Goal: Communication & Community: Connect with others

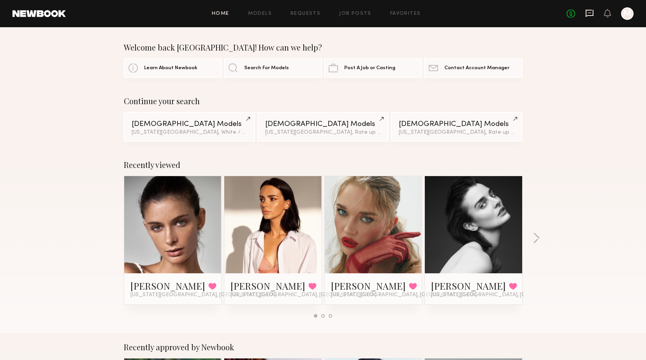
click at [495, 12] on icon at bounding box center [589, 12] width 3 height 1
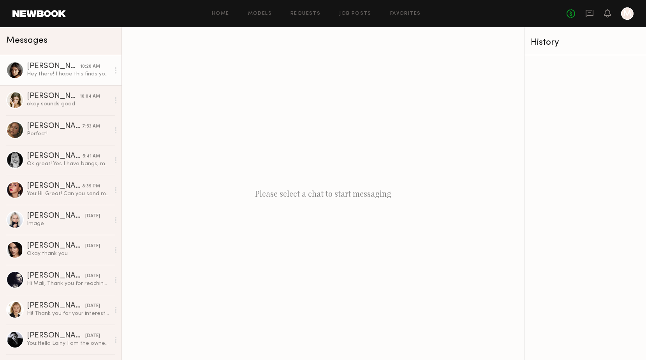
click at [52, 70] on div "Alexis L." at bounding box center [53, 67] width 53 height 8
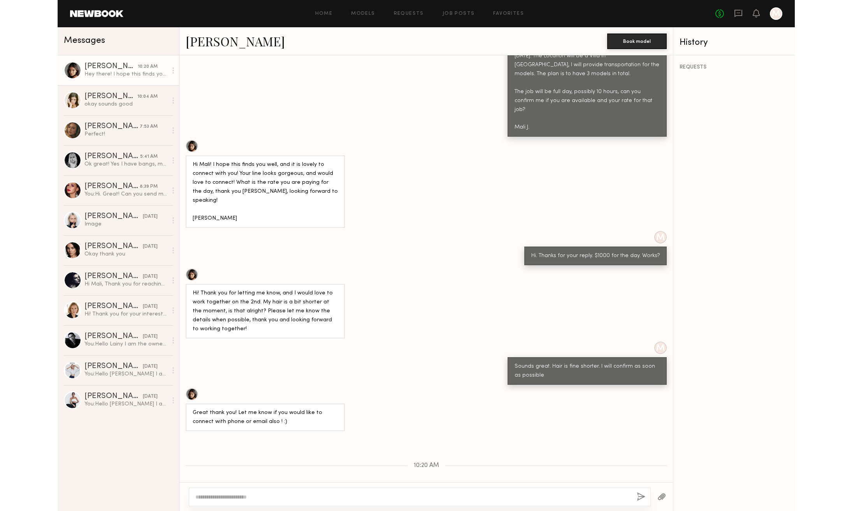
scroll to position [362, 0]
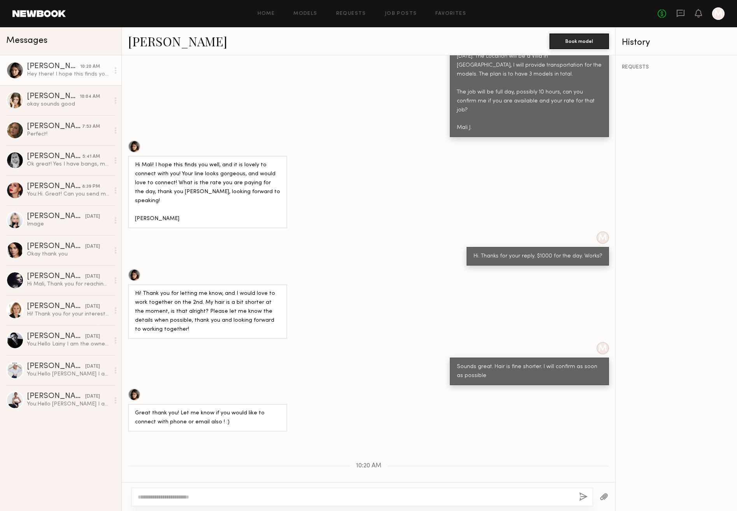
click at [15, 71] on div at bounding box center [15, 71] width 18 height 18
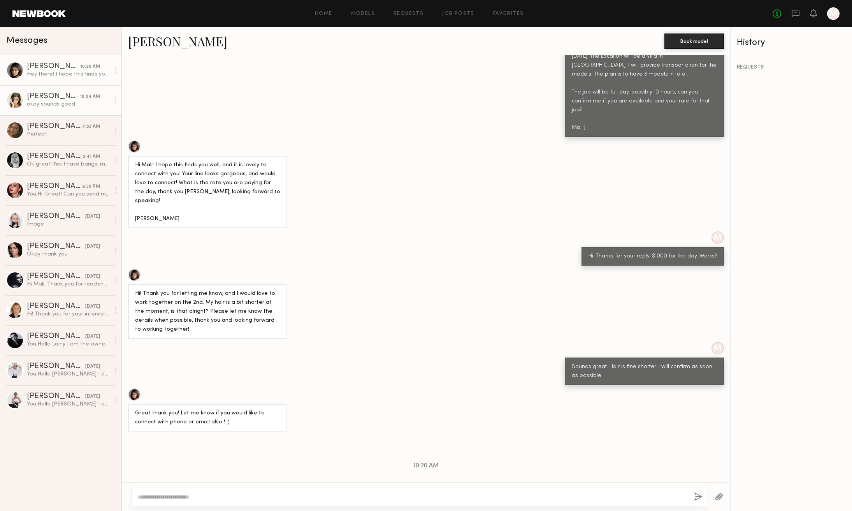
click at [40, 97] on div "Hannah G." at bounding box center [53, 97] width 53 height 8
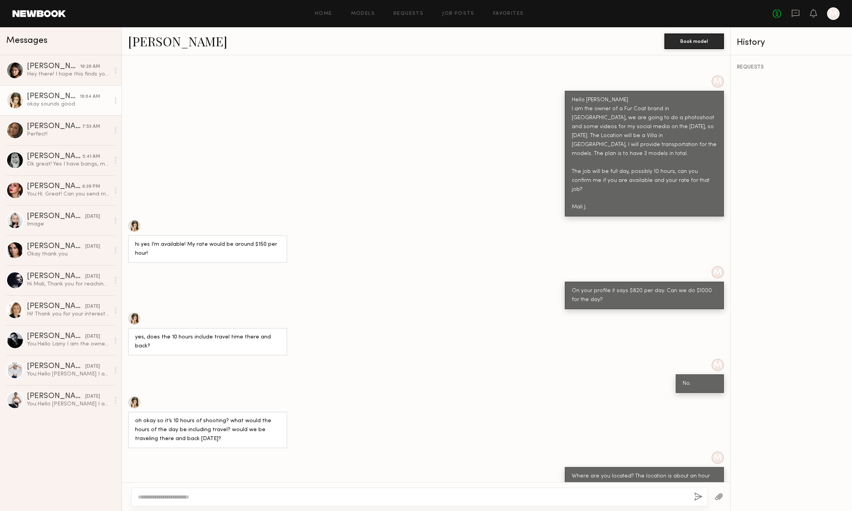
click at [135, 220] on div at bounding box center [134, 226] width 12 height 12
click at [15, 128] on div at bounding box center [15, 130] width 18 height 18
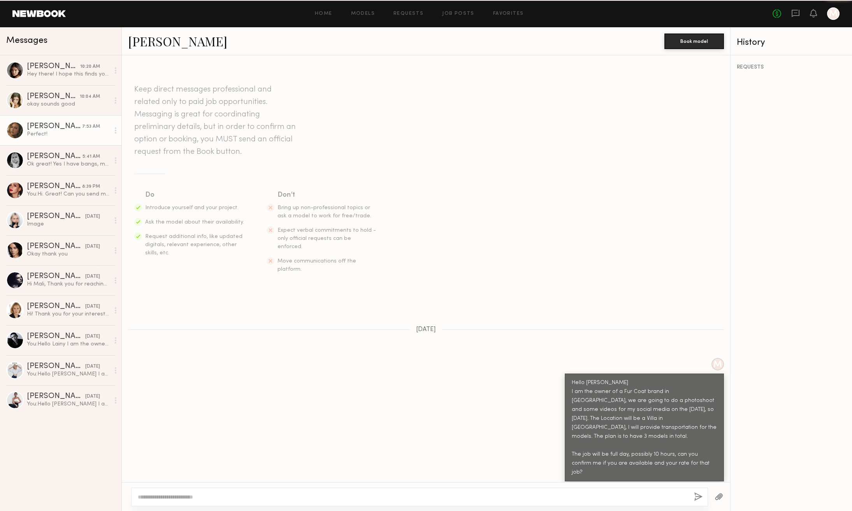
scroll to position [248, 0]
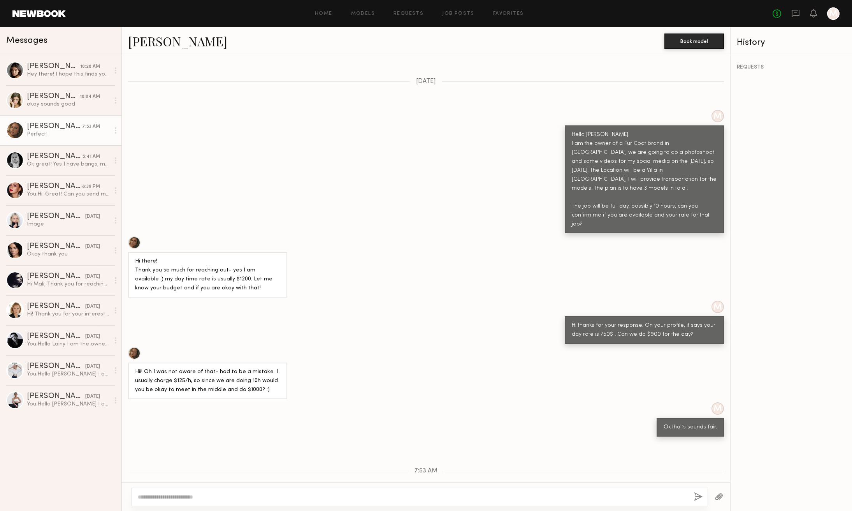
click at [137, 236] on div at bounding box center [134, 242] width 12 height 12
click at [17, 159] on div at bounding box center [15, 160] width 18 height 18
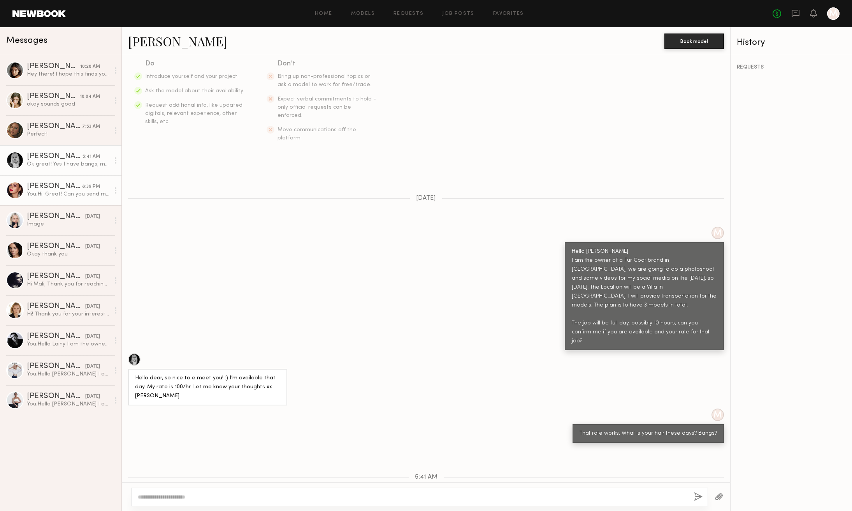
click at [47, 187] on div "Lyuba R." at bounding box center [54, 187] width 55 height 8
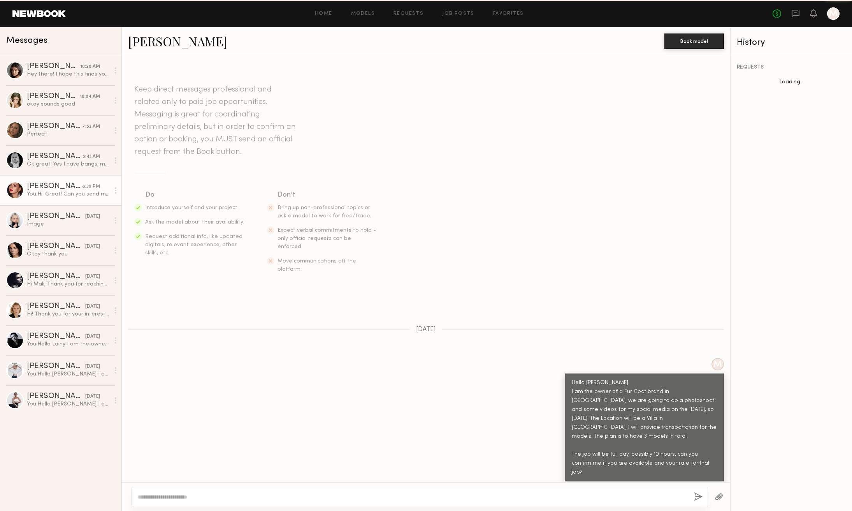
scroll to position [35, 0]
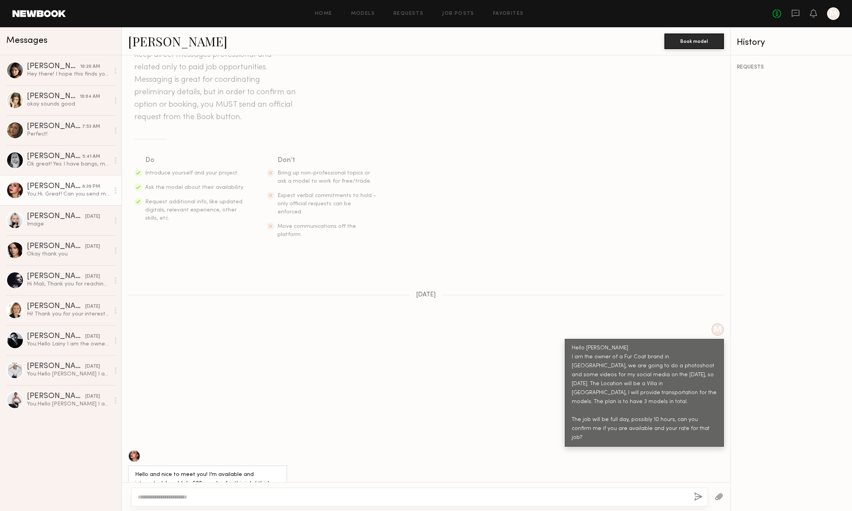
click at [134, 397] on div at bounding box center [134, 456] width 12 height 12
click at [47, 219] on div "Polina S." at bounding box center [56, 217] width 58 height 8
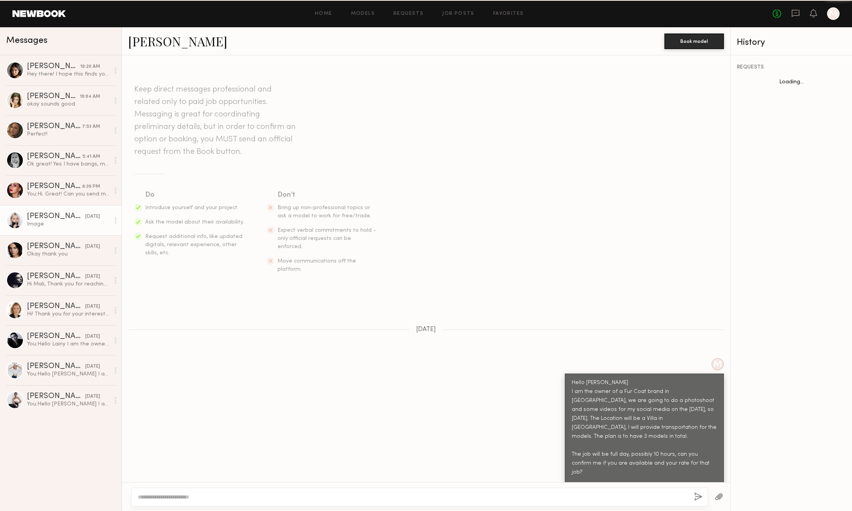
scroll to position [366, 0]
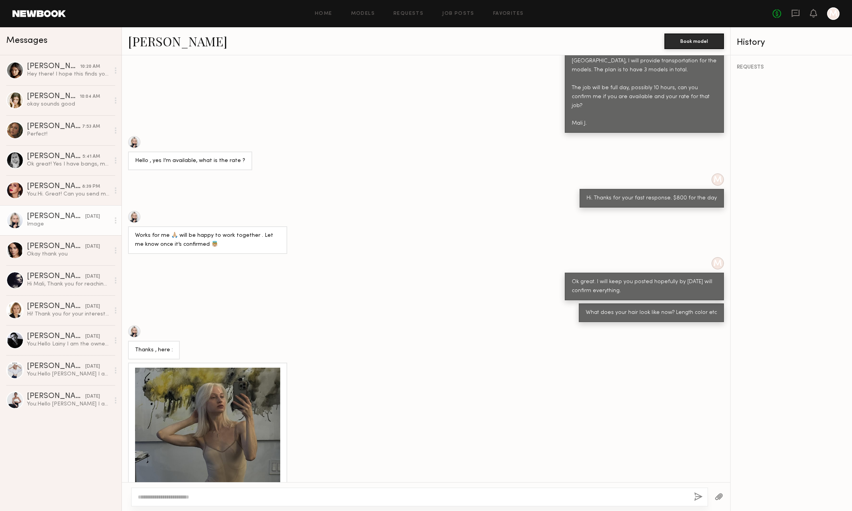
click at [214, 373] on div at bounding box center [207, 440] width 145 height 145
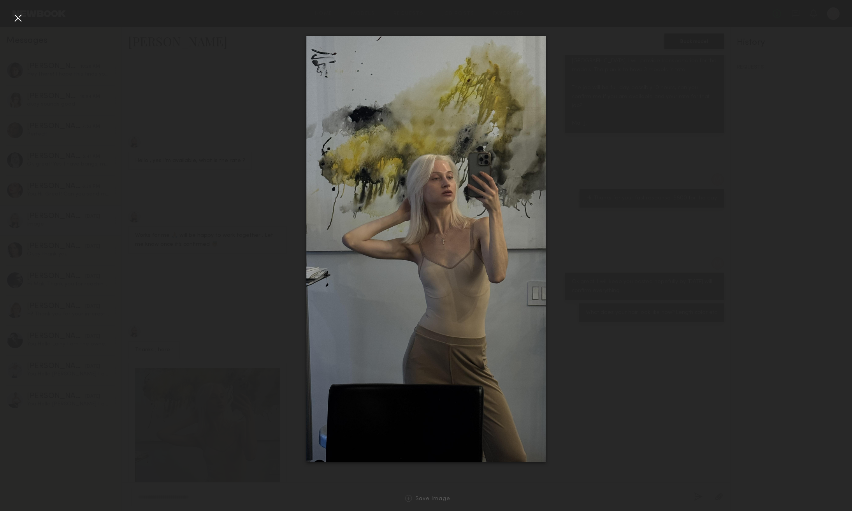
click at [495, 169] on div at bounding box center [426, 248] width 852 height 473
click at [19, 20] on div at bounding box center [18, 18] width 12 height 12
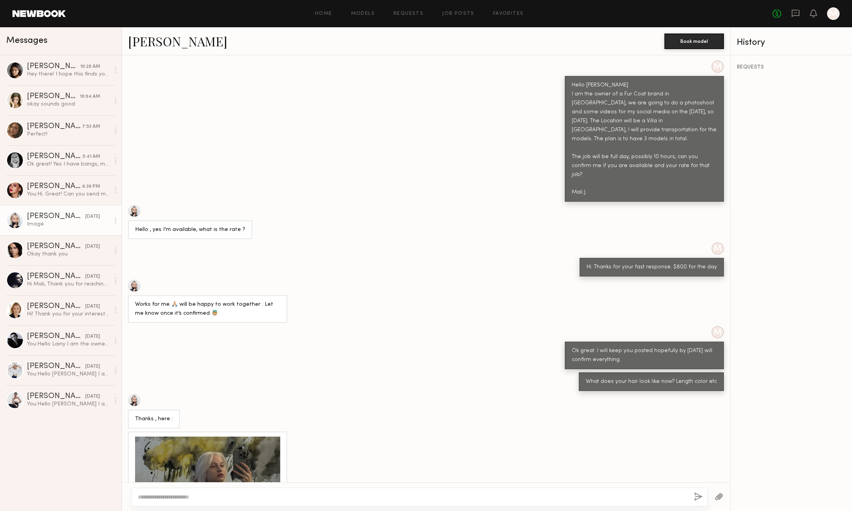
scroll to position [294, 0]
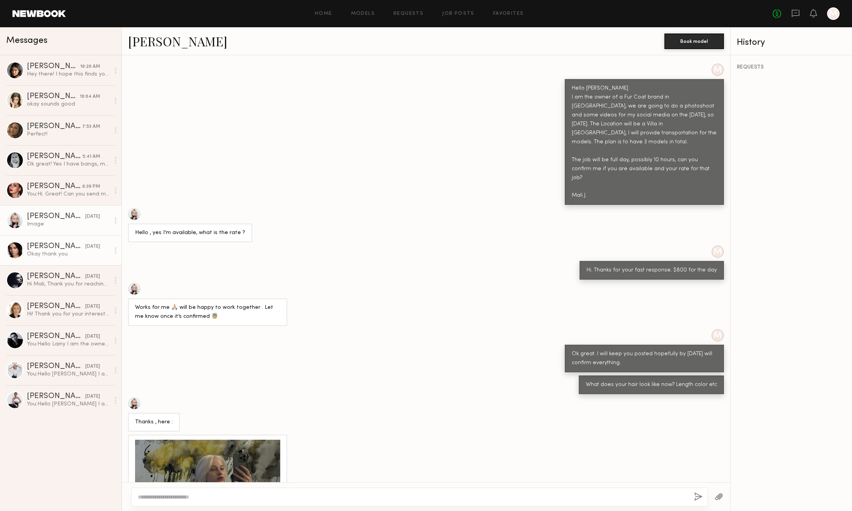
click at [46, 251] on div "Okay thank you" at bounding box center [68, 253] width 83 height 7
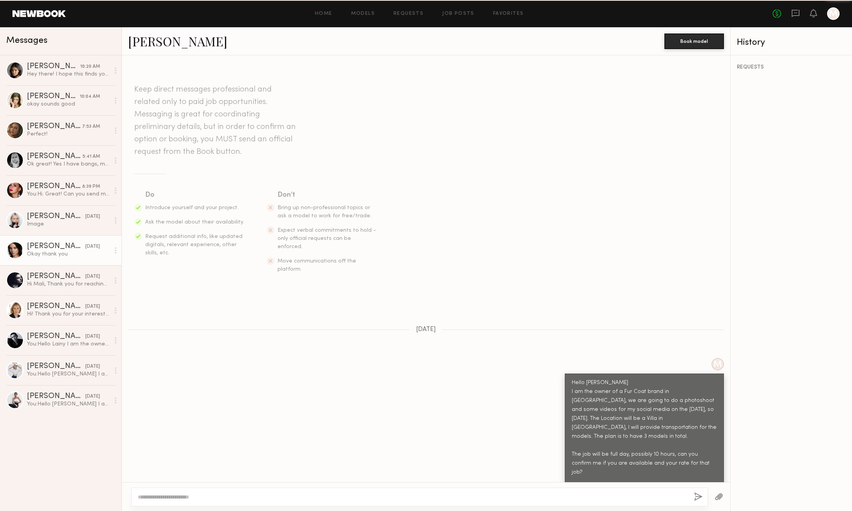
scroll to position [114, 0]
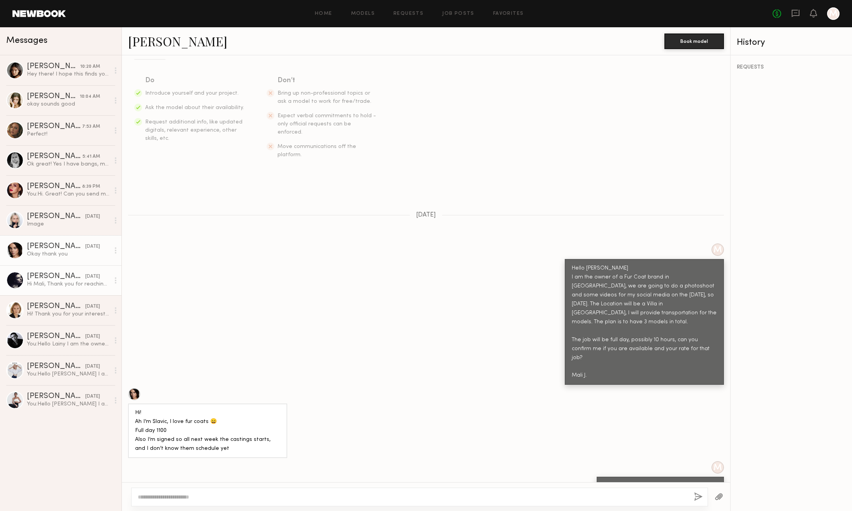
click at [50, 280] on div "Amber M." at bounding box center [56, 277] width 58 height 8
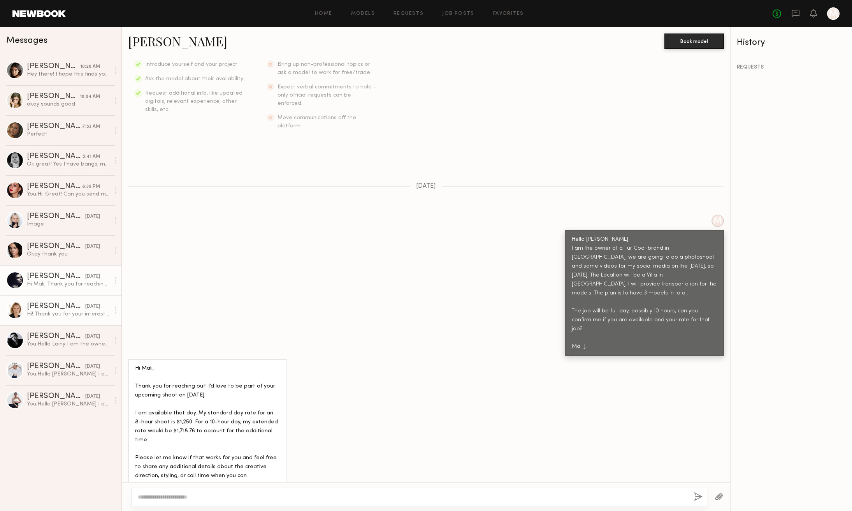
click at [58, 310] on div "Hi! Thank you for your interest to book me but unfortunately I am not available…" at bounding box center [68, 313] width 83 height 7
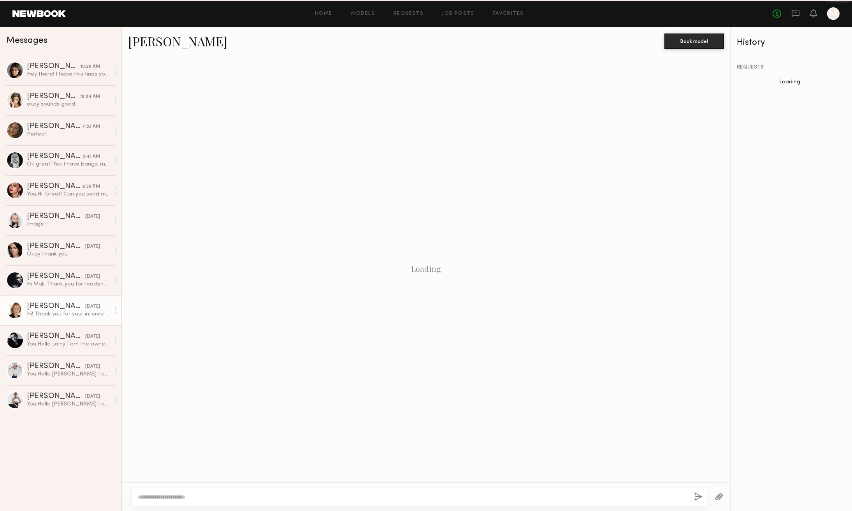
scroll to position [6, 0]
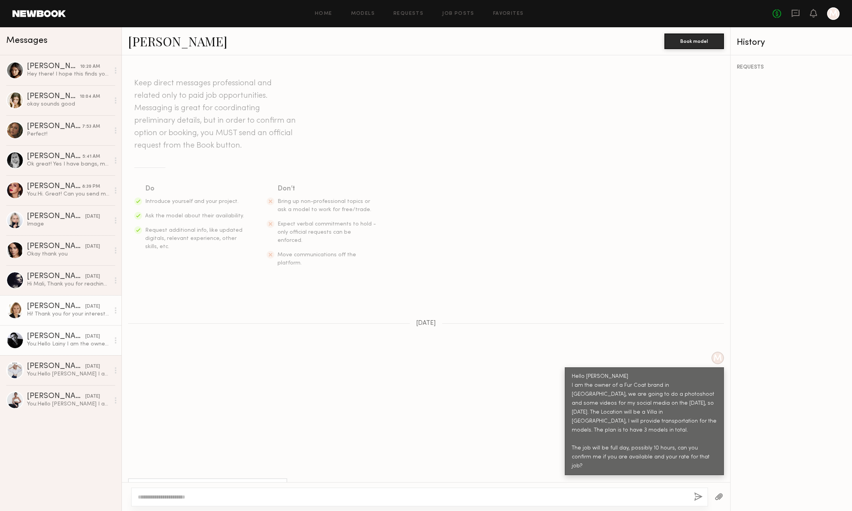
click at [60, 345] on div "You: Hello Lainy I am the owner of a Fur Coat brand in NY, we are going to do a…" at bounding box center [68, 343] width 83 height 7
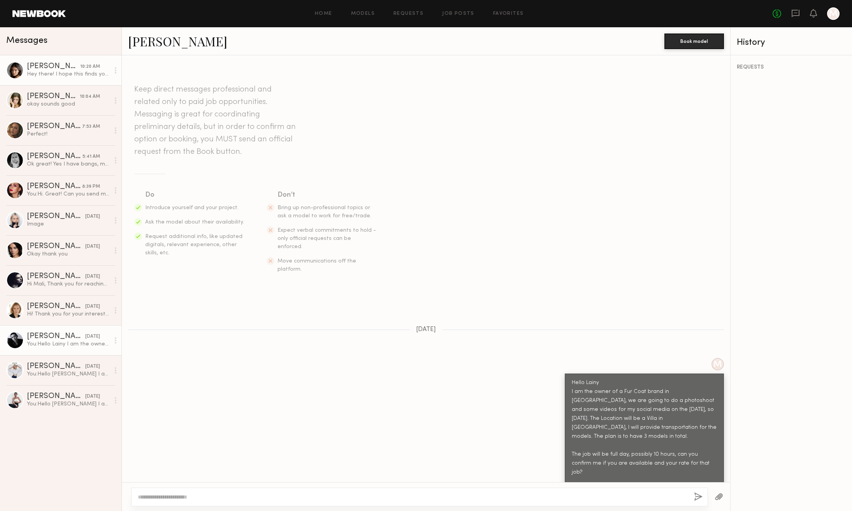
click at [56, 74] on div "Hey there! I hope this finds you well and I just wanted to touch base to see if…" at bounding box center [68, 73] width 83 height 7
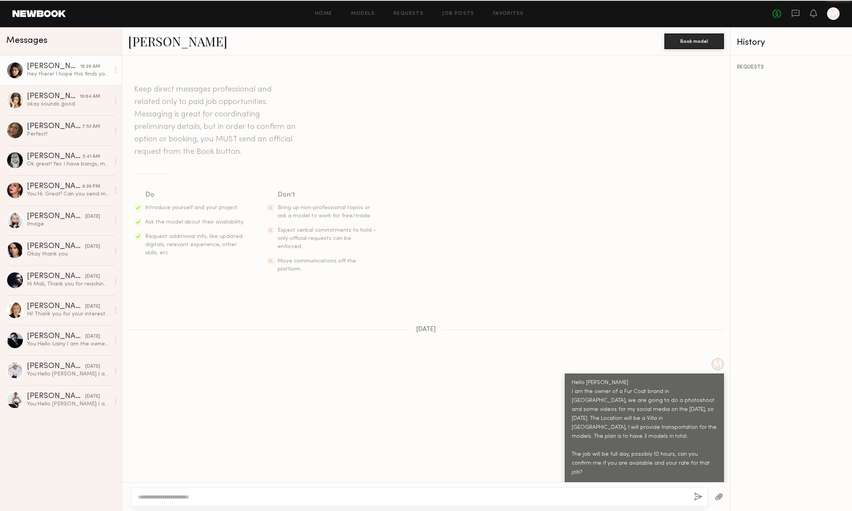
scroll to position [362, 0]
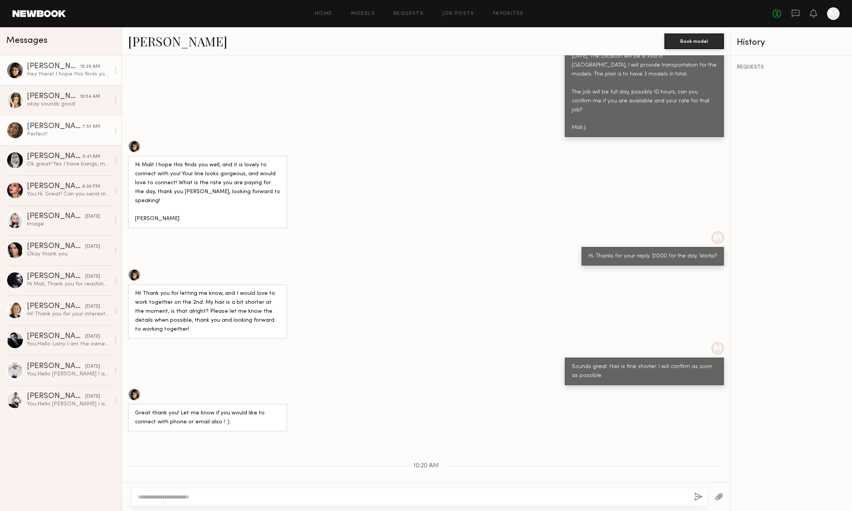
click at [40, 134] on div "Perfect!" at bounding box center [68, 133] width 83 height 7
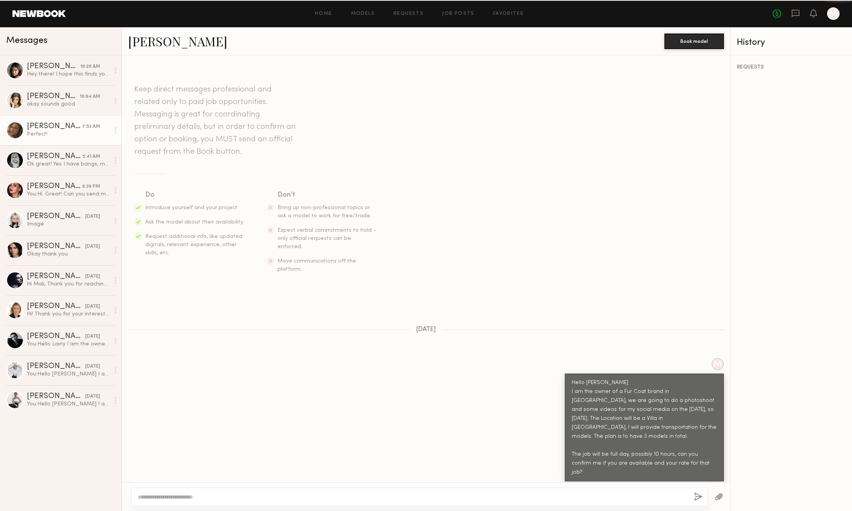
scroll to position [248, 0]
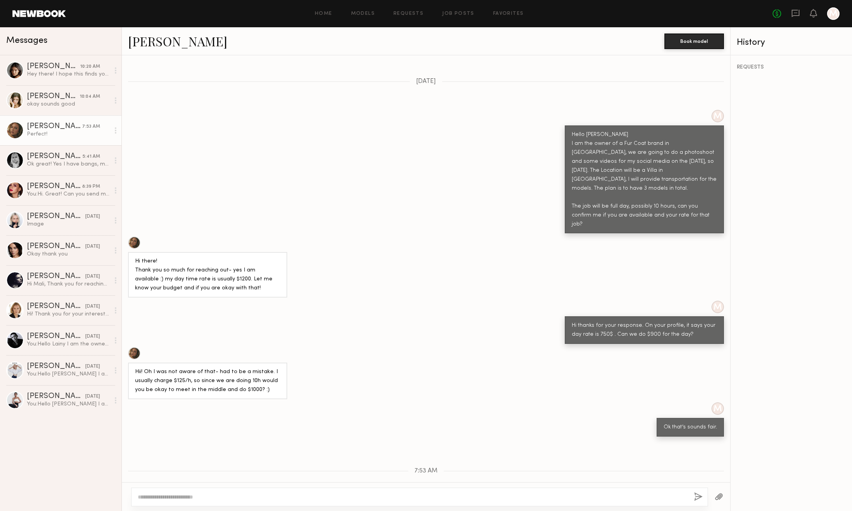
click at [137, 236] on div at bounding box center [134, 242] width 12 height 12
click at [41, 160] on div "Anna E." at bounding box center [55, 157] width 56 height 8
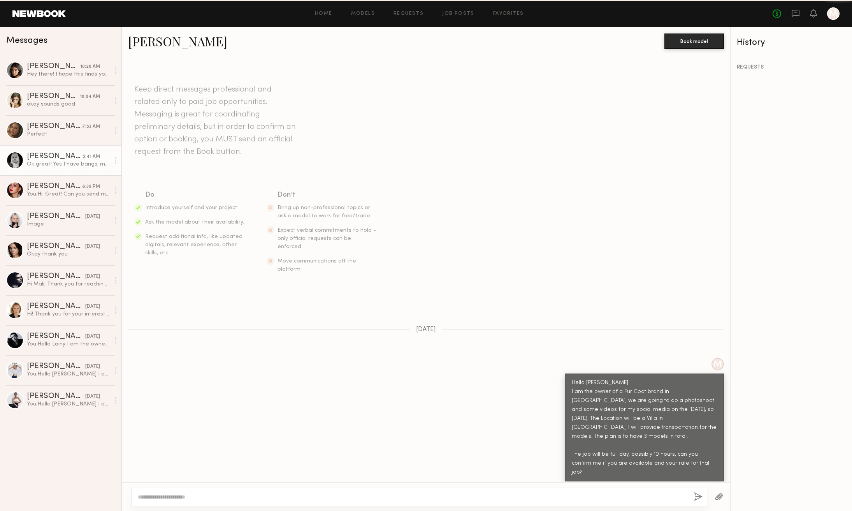
scroll to position [131, 0]
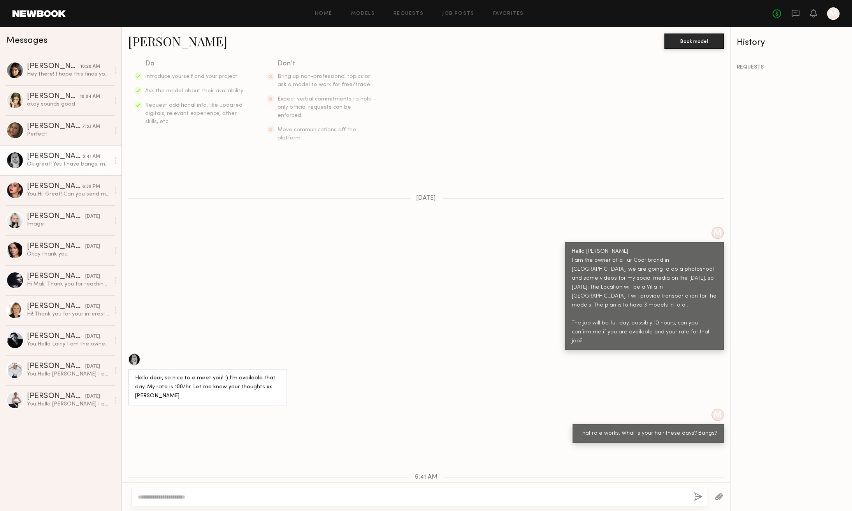
click at [135, 353] on div at bounding box center [134, 359] width 12 height 12
click at [49, 103] on div "okay sounds good" at bounding box center [68, 103] width 83 height 7
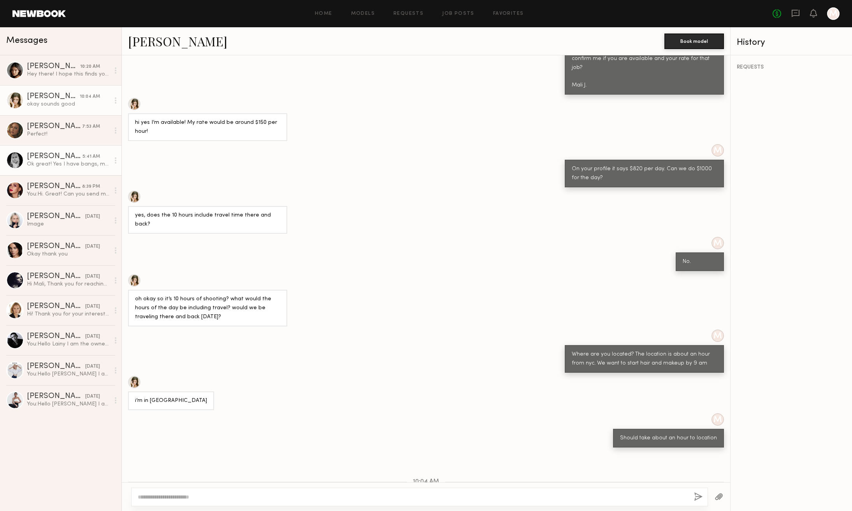
click at [57, 160] on div "Anna E." at bounding box center [55, 157] width 56 height 8
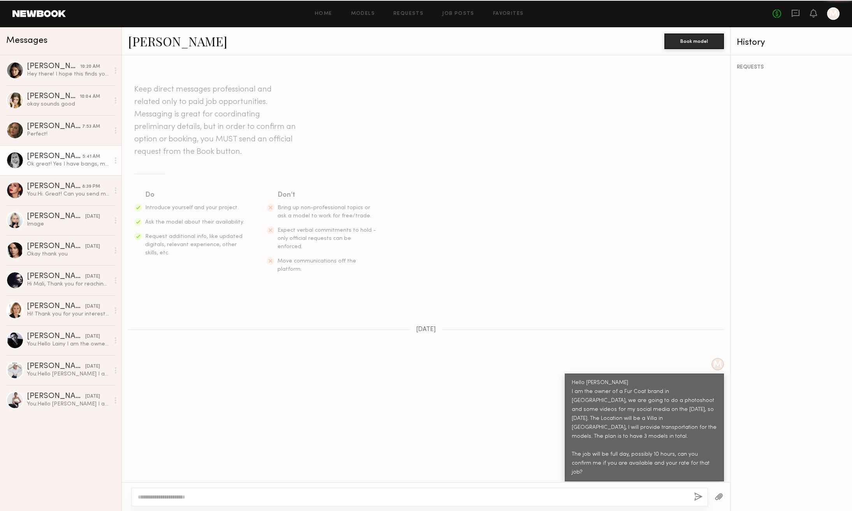
scroll to position [131, 0]
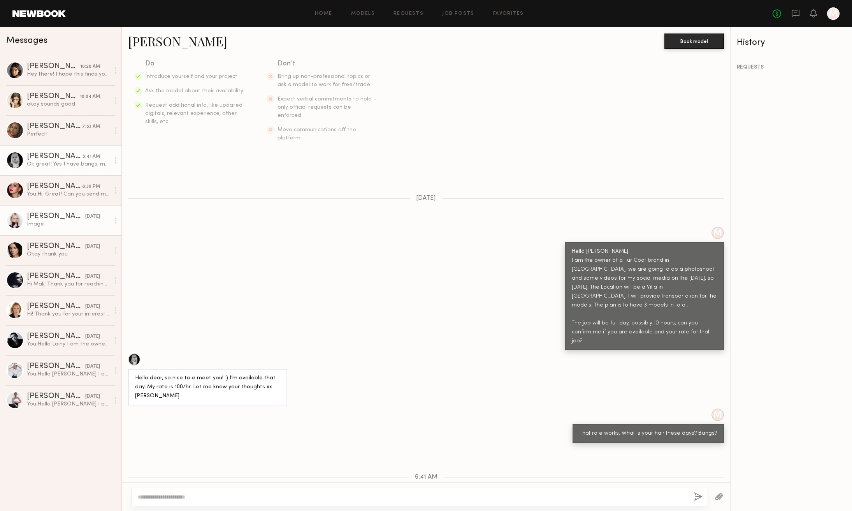
click at [58, 219] on div "Polina S." at bounding box center [56, 217] width 58 height 8
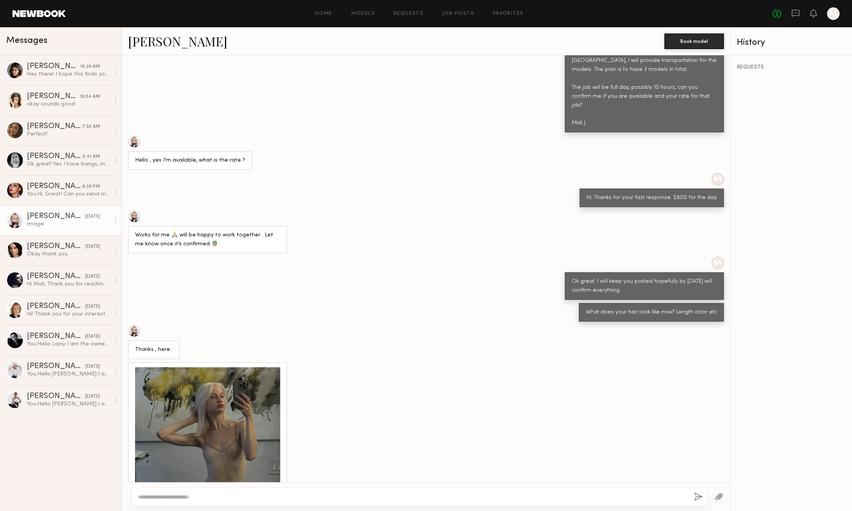
scroll to position [366, 0]
click at [135, 325] on div at bounding box center [134, 331] width 12 height 12
click at [217, 371] on div at bounding box center [207, 440] width 145 height 145
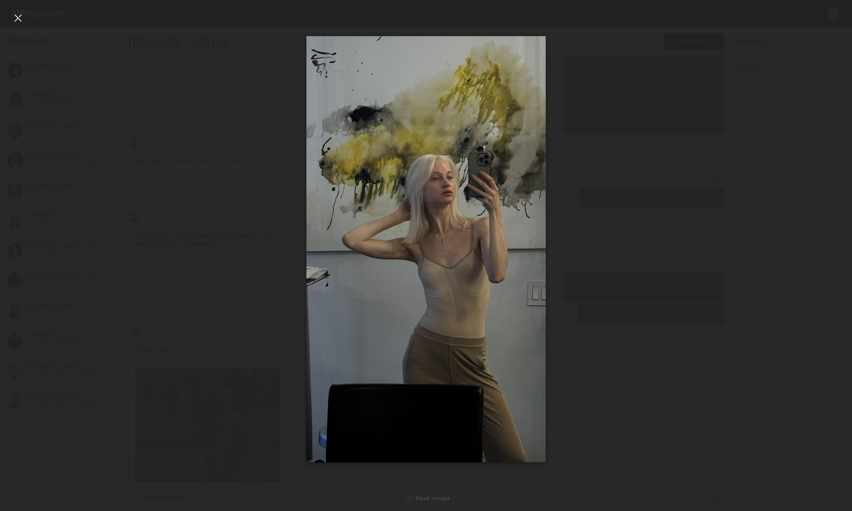
click at [217, 371] on div at bounding box center [426, 248] width 852 height 473
click at [18, 17] on div at bounding box center [18, 18] width 12 height 12
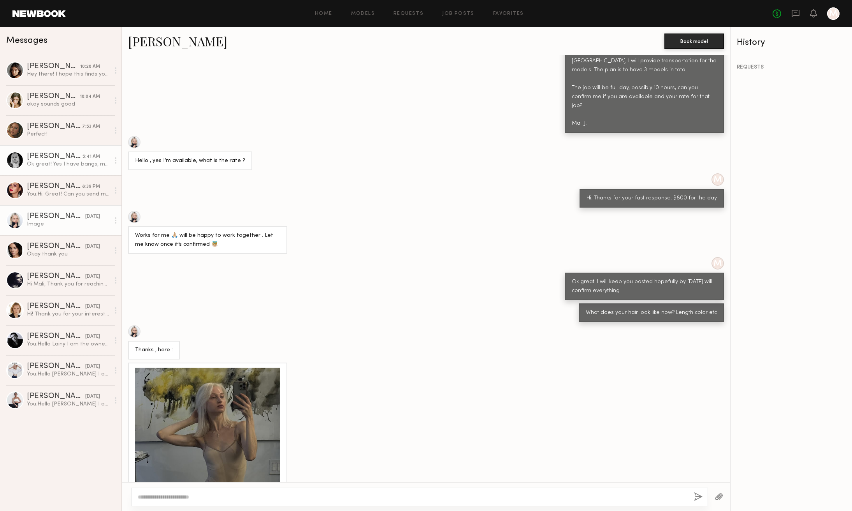
click at [45, 158] on div "Anna E." at bounding box center [55, 157] width 56 height 8
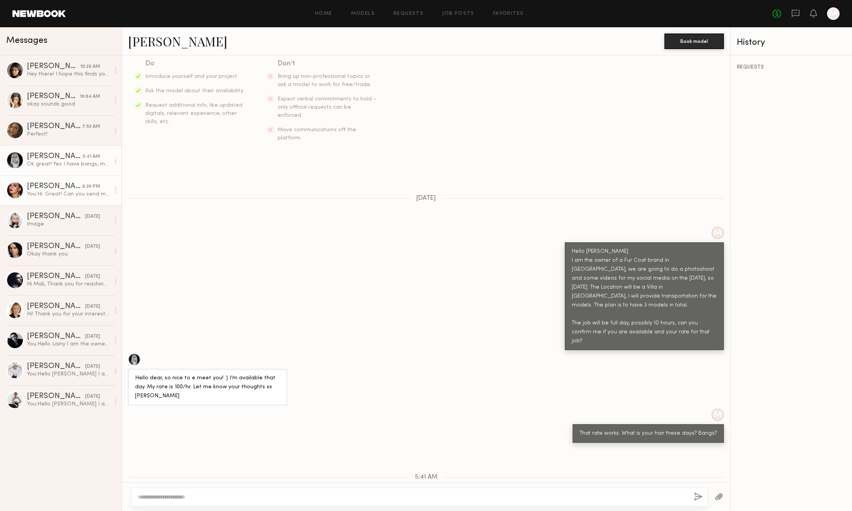
click at [40, 194] on div "You: Hi. Great! Can you send me your instagram account?" at bounding box center [68, 193] width 83 height 7
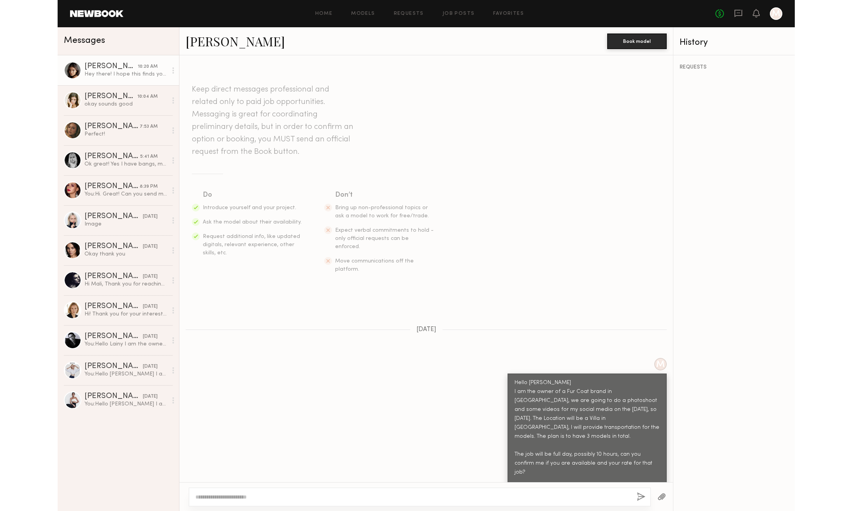
scroll to position [362, 0]
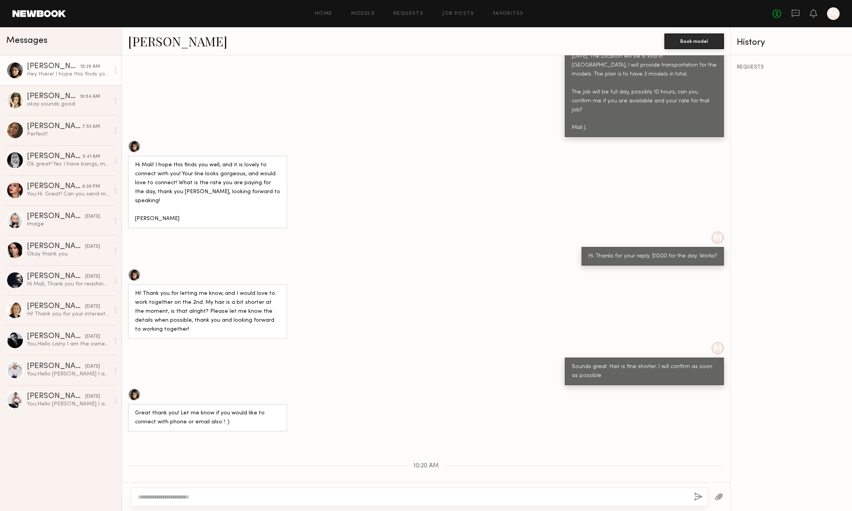
click at [135, 140] on div at bounding box center [134, 146] width 12 height 12
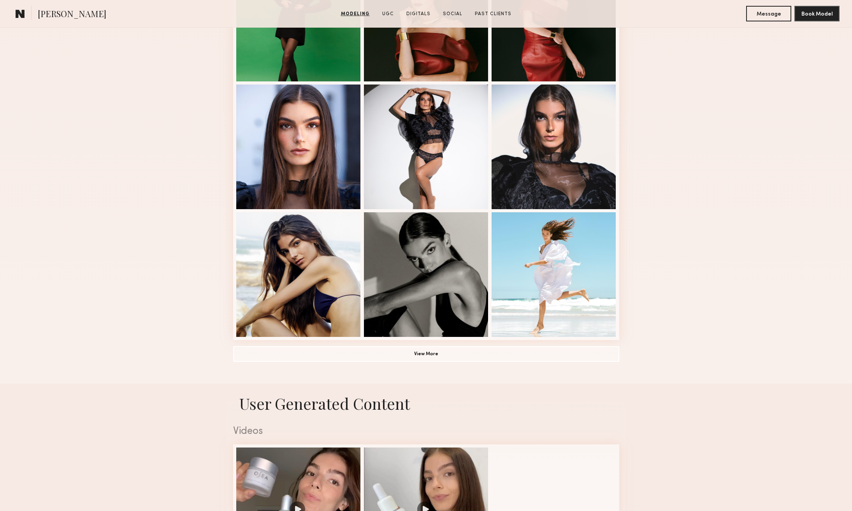
scroll to position [433, 0]
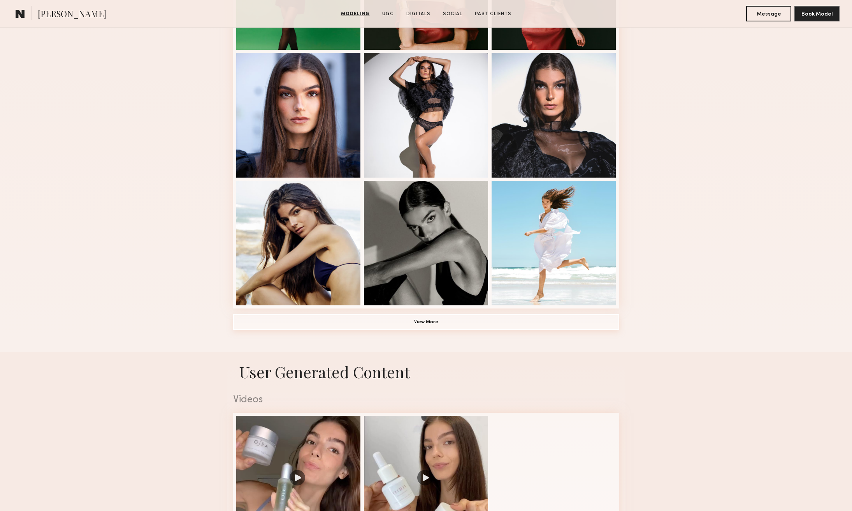
click at [424, 325] on button "View More" at bounding box center [426, 322] width 386 height 16
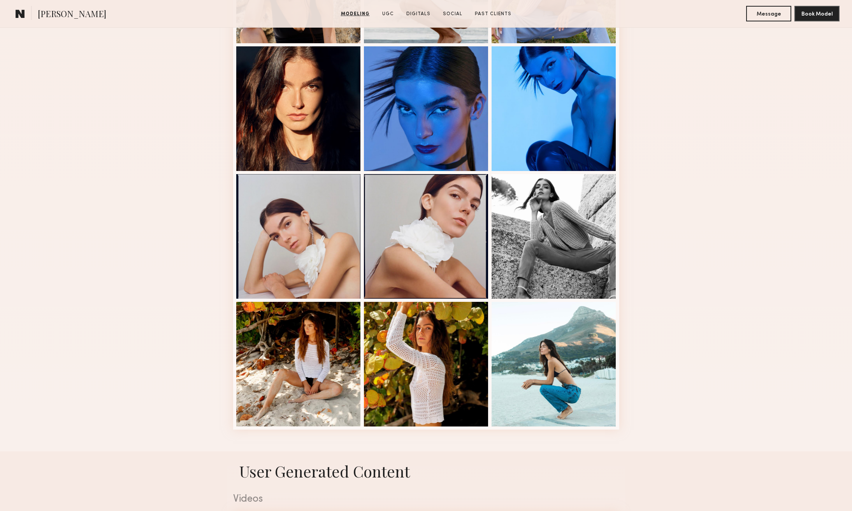
scroll to position [823, 0]
click at [299, 272] on div at bounding box center [298, 235] width 125 height 125
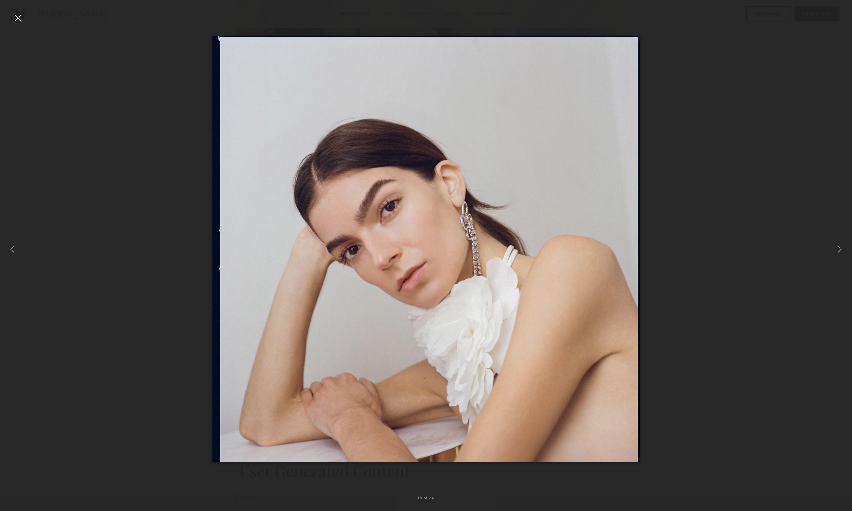
click at [142, 318] on div at bounding box center [426, 248] width 852 height 473
click at [19, 18] on div at bounding box center [18, 18] width 12 height 12
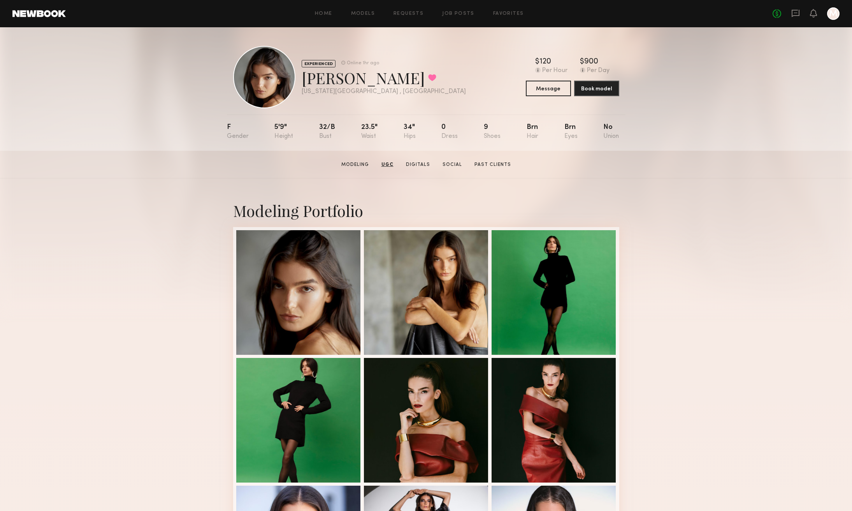
scroll to position [0, 0]
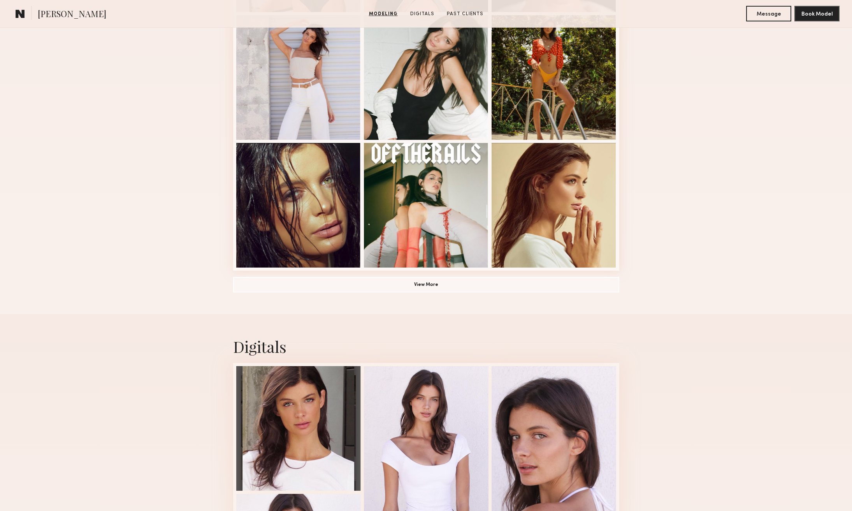
scroll to position [543, 0]
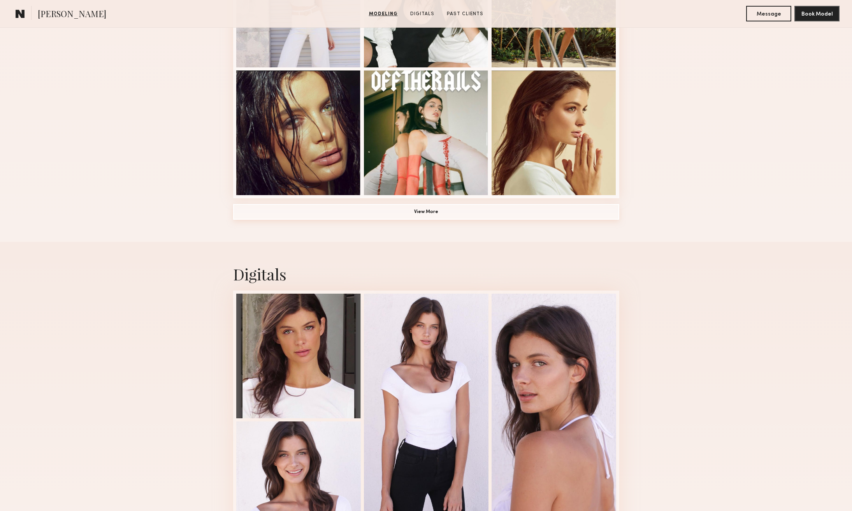
click at [427, 212] on button "View More" at bounding box center [426, 212] width 386 height 16
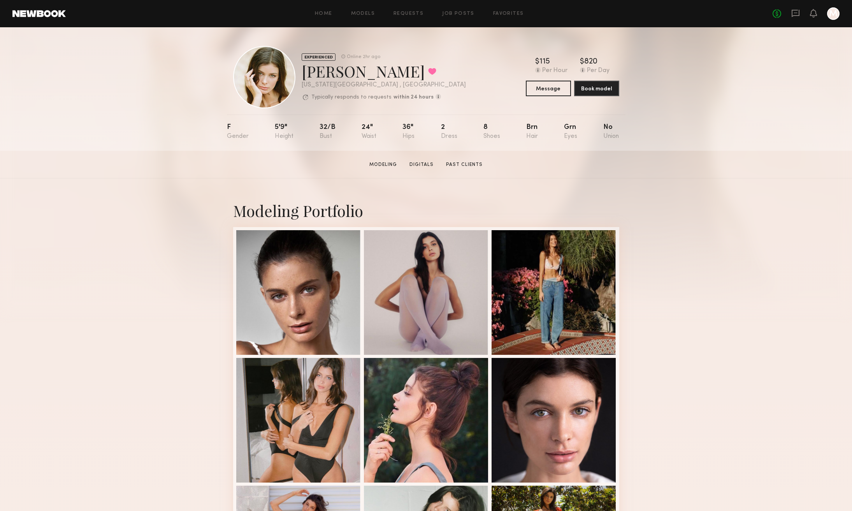
scroll to position [0, 0]
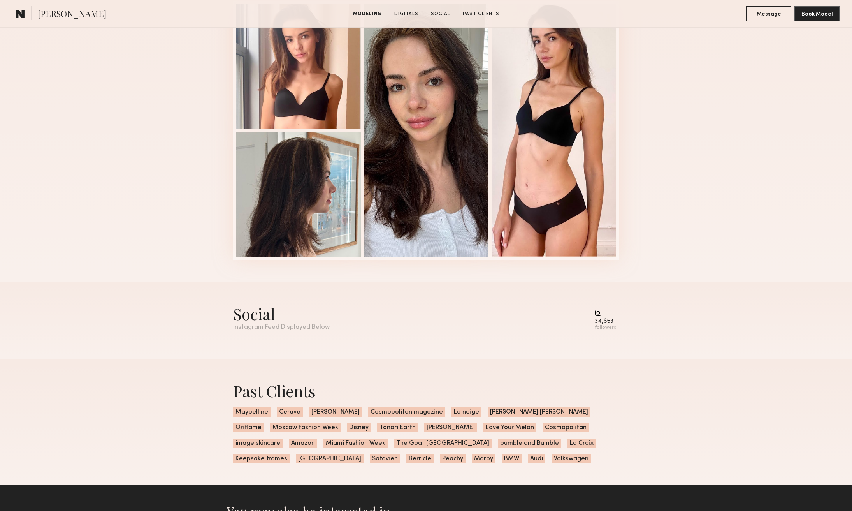
scroll to position [851, 0]
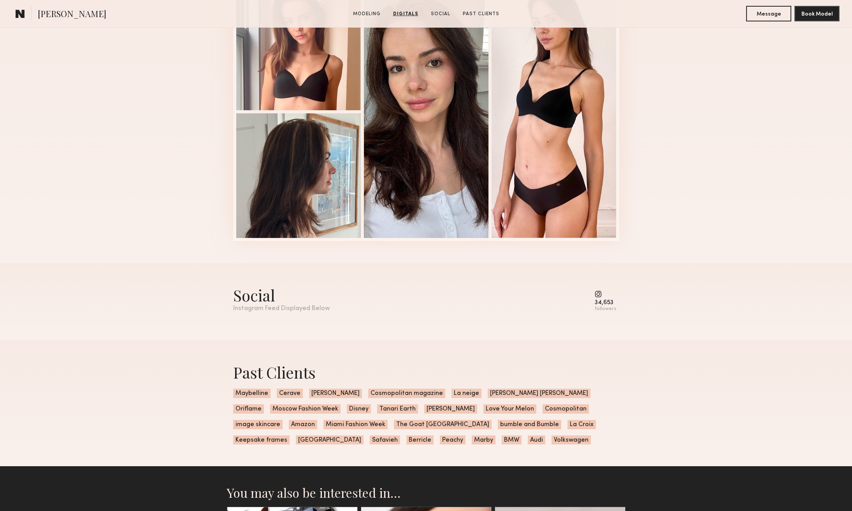
click at [603, 300] on div "34,653" at bounding box center [605, 303] width 21 height 6
drag, startPoint x: 599, startPoint y: 293, endPoint x: 466, endPoint y: 290, distance: 133.2
click at [599, 293] on common-icon at bounding box center [605, 293] width 21 height 7
click at [235, 297] on div "Social" at bounding box center [281, 295] width 97 height 21
click at [315, 311] on div "Instagram Feed Displayed Below" at bounding box center [281, 308] width 97 height 7
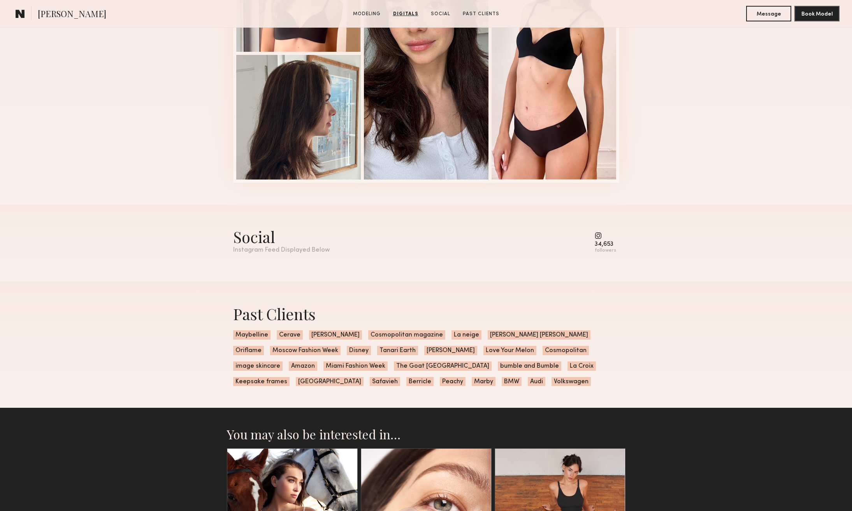
scroll to position [909, 0]
click at [603, 242] on div "34,653" at bounding box center [605, 244] width 21 height 6
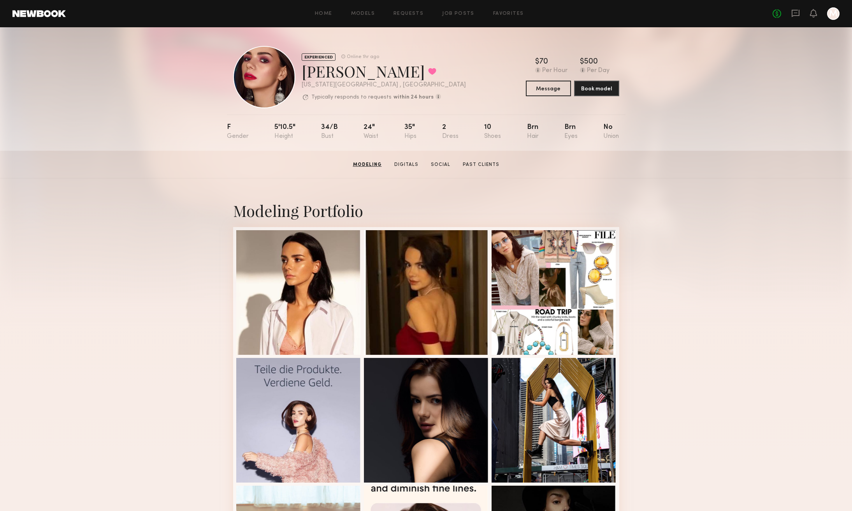
scroll to position [0, 0]
click at [441, 167] on link "Social" at bounding box center [440, 164] width 26 height 7
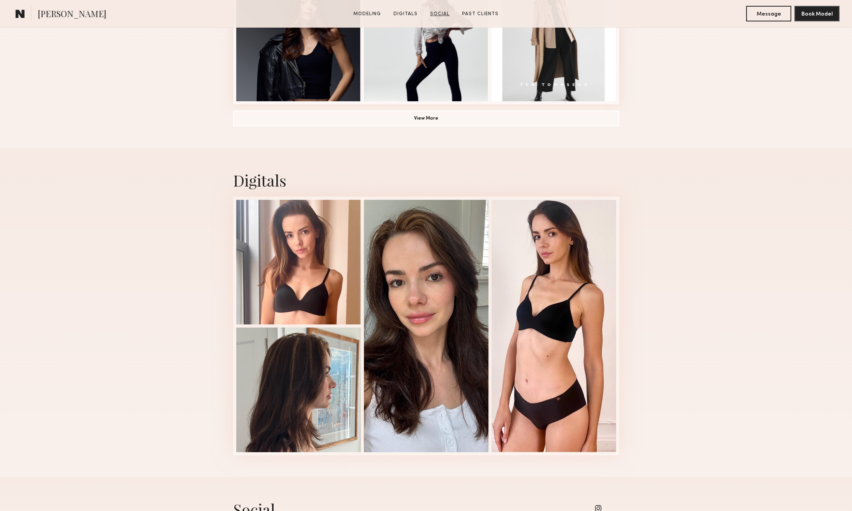
scroll to position [1067, 0]
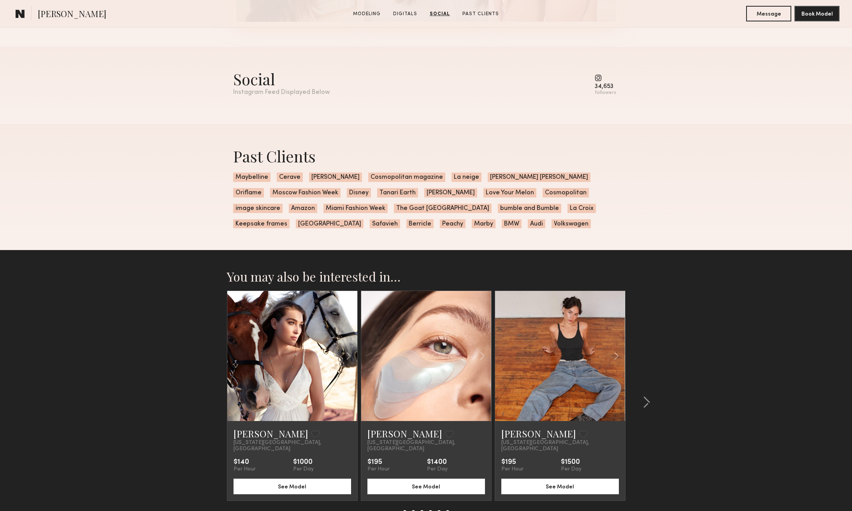
click at [603, 88] on div "34,653" at bounding box center [605, 87] width 21 height 6
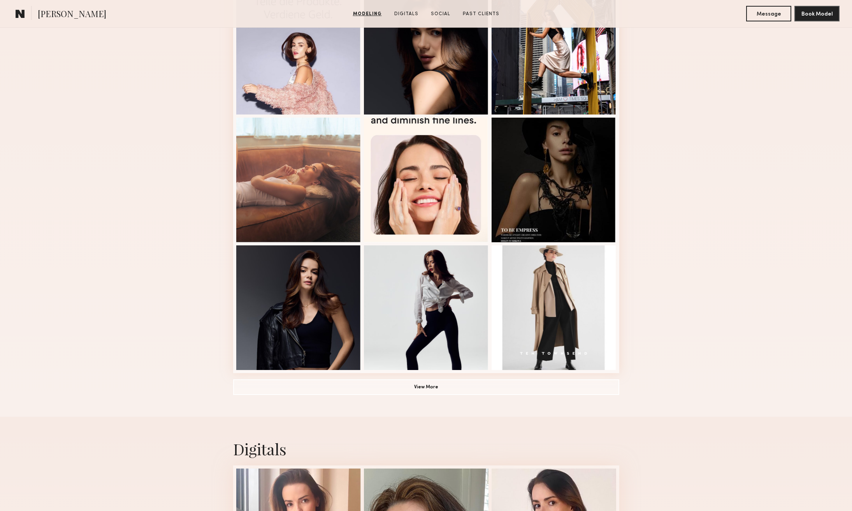
scroll to position [356, 0]
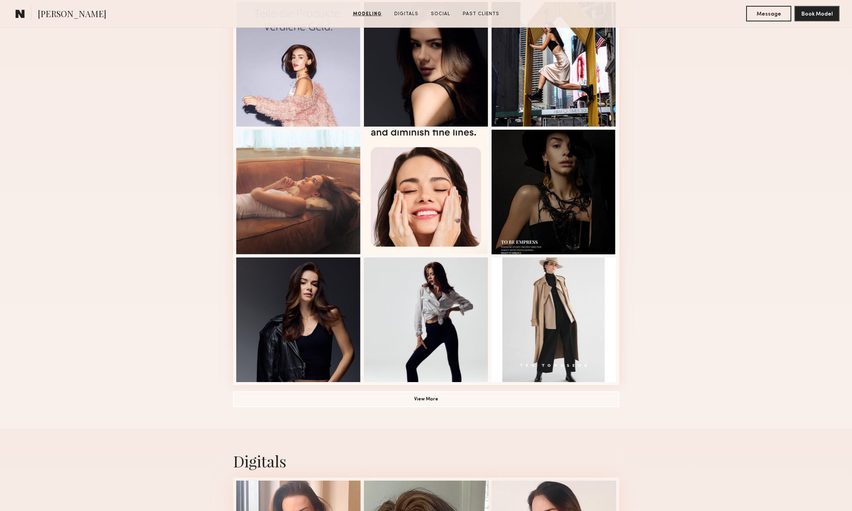
drag, startPoint x: 442, startPoint y: 396, endPoint x: 313, endPoint y: 384, distance: 129.0
click at [440, 396] on button "View More" at bounding box center [426, 399] width 386 height 16
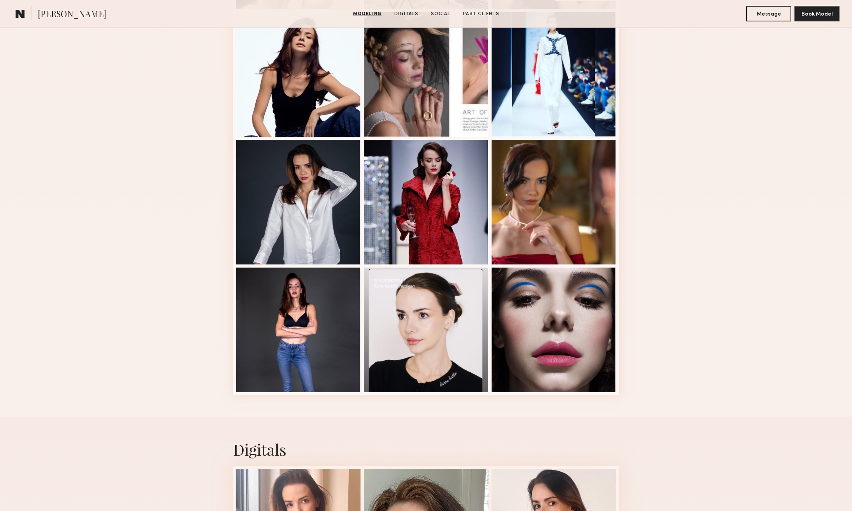
scroll to position [866, 0]
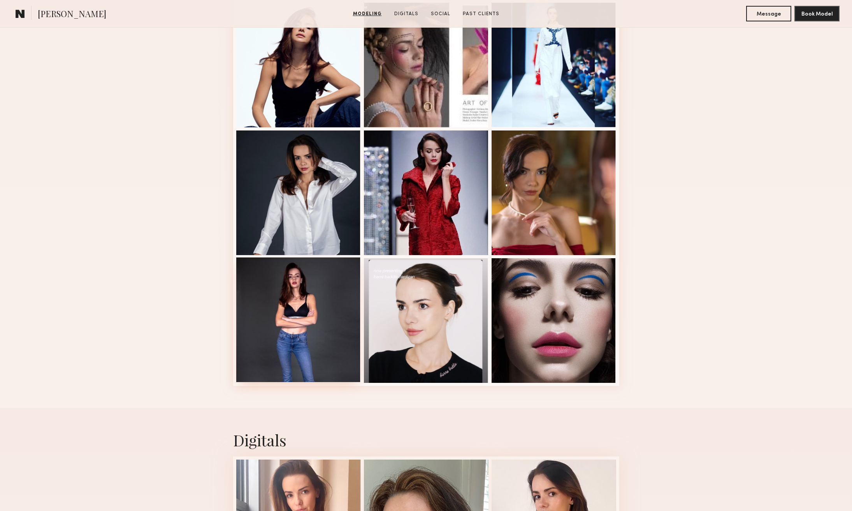
click at [315, 306] on div at bounding box center [298, 319] width 125 height 125
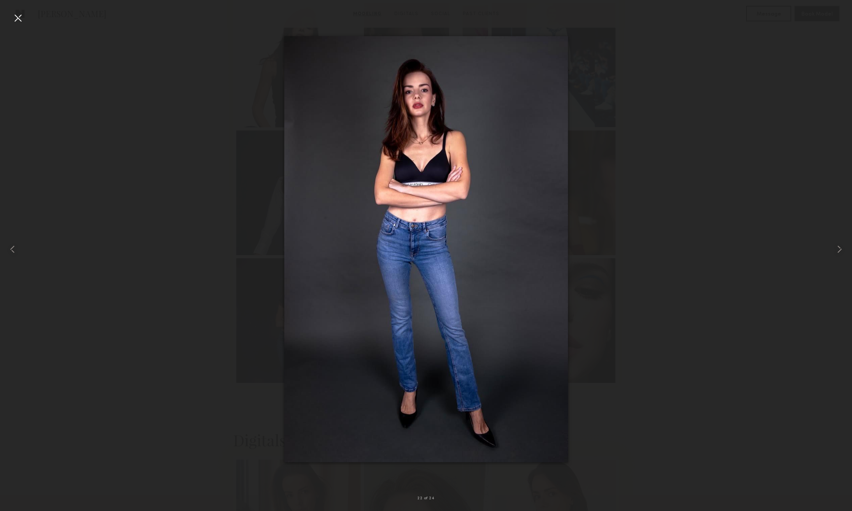
click at [192, 270] on div at bounding box center [426, 248] width 852 height 473
click at [16, 14] on div at bounding box center [18, 18] width 12 height 12
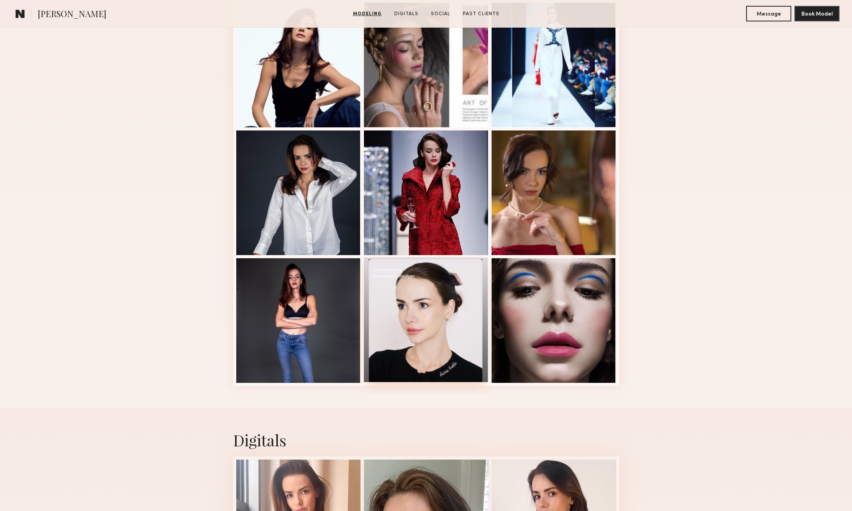
click at [435, 332] on div at bounding box center [426, 319] width 125 height 125
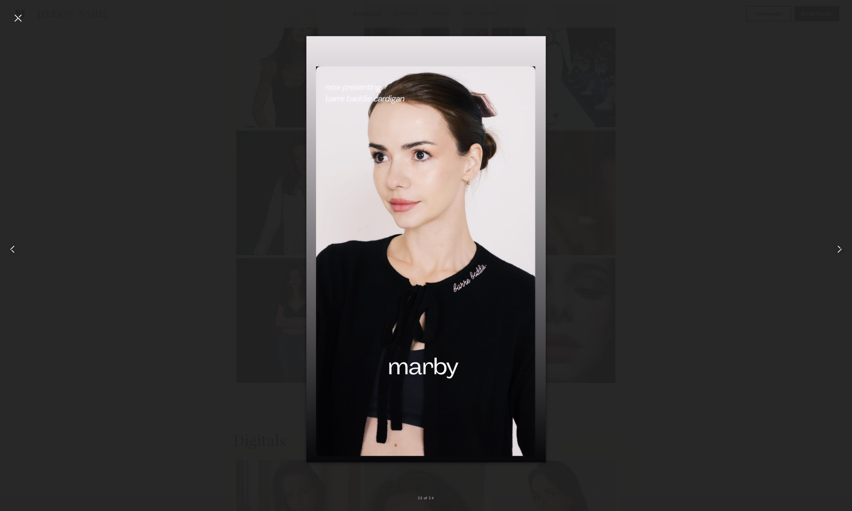
click at [17, 18] on div at bounding box center [18, 18] width 12 height 12
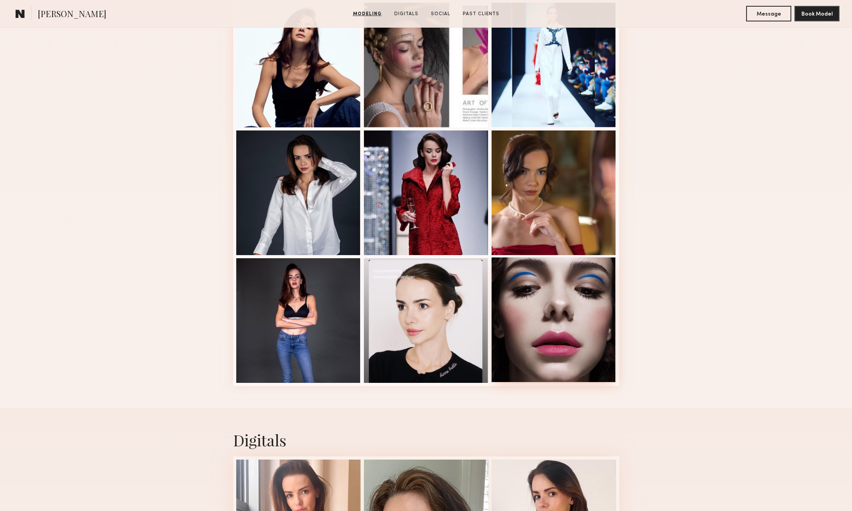
click at [537, 321] on div at bounding box center [554, 319] width 125 height 125
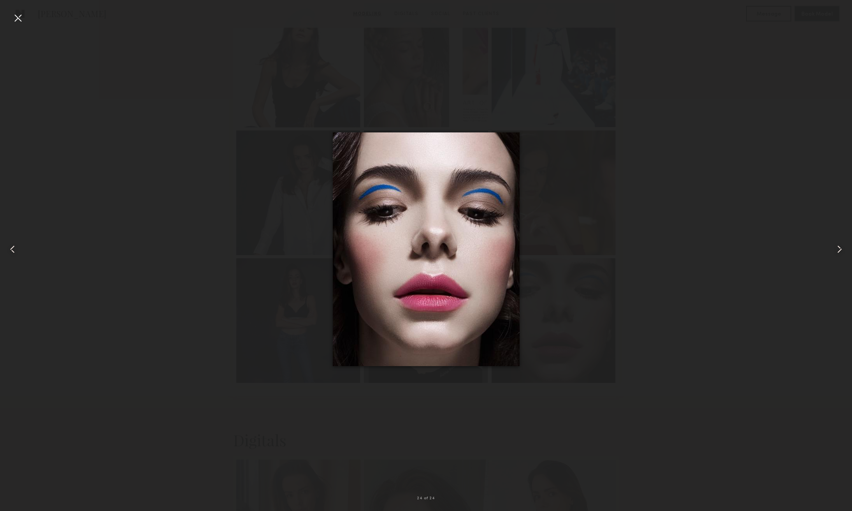
click at [19, 16] on div at bounding box center [18, 18] width 12 height 12
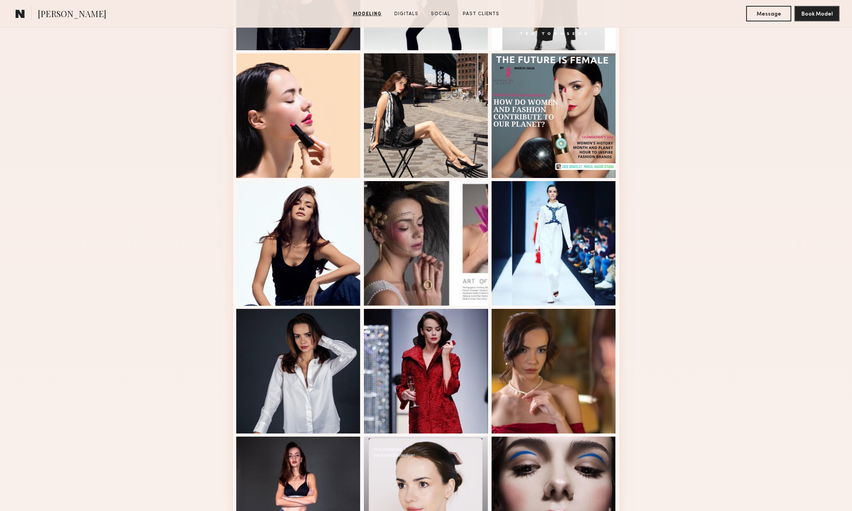
scroll to position [688, 0]
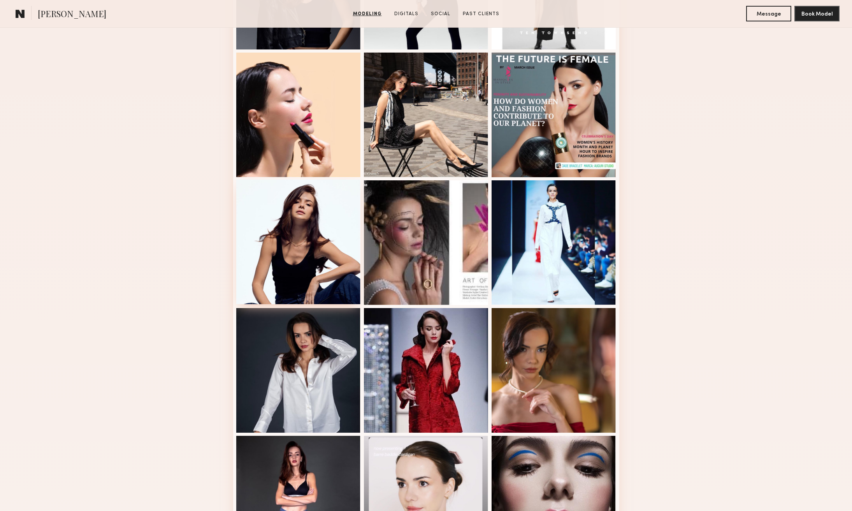
click at [289, 247] on div at bounding box center [298, 241] width 125 height 125
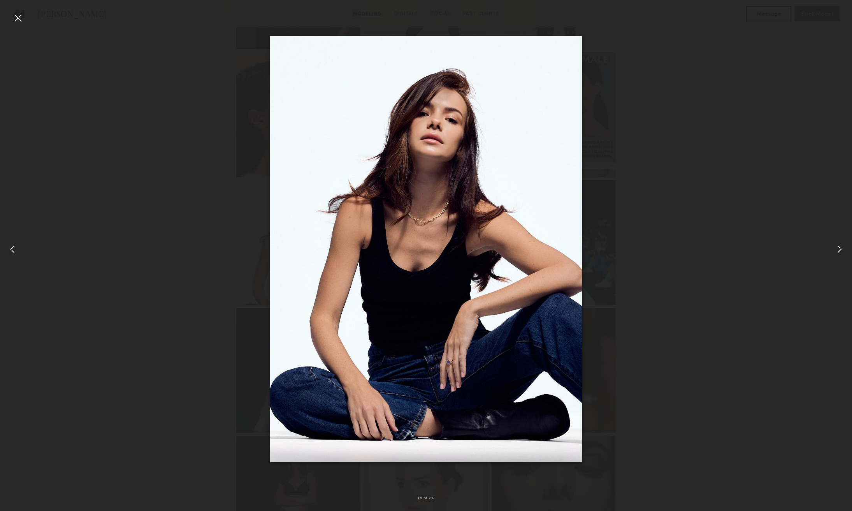
click at [18, 17] on div at bounding box center [18, 18] width 12 height 12
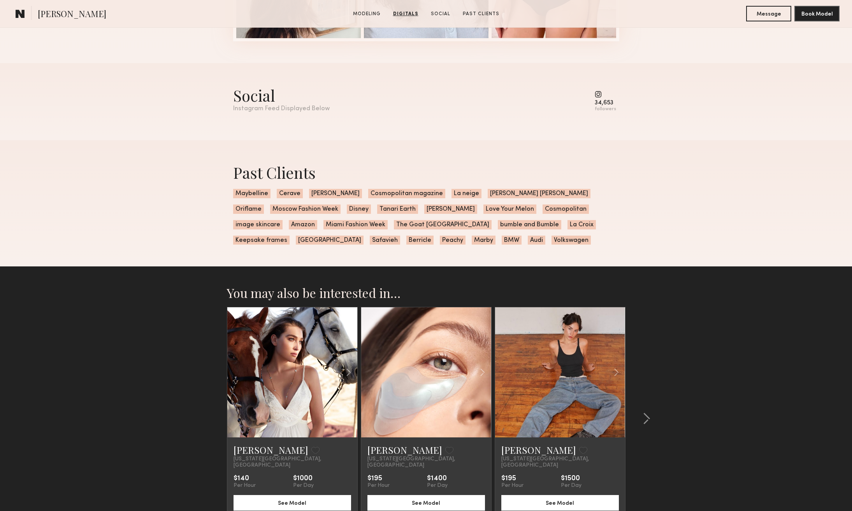
scroll to position [1546, 0]
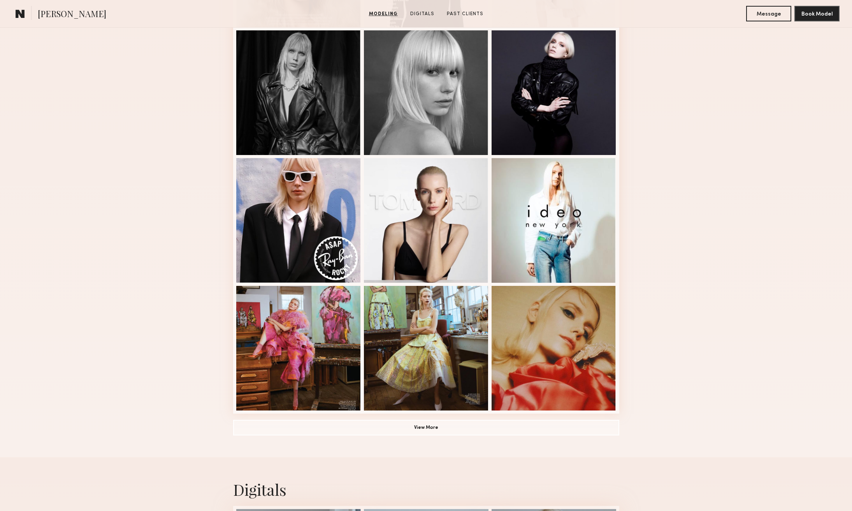
scroll to position [328, 0]
click at [427, 424] on button "View More" at bounding box center [426, 427] width 386 height 16
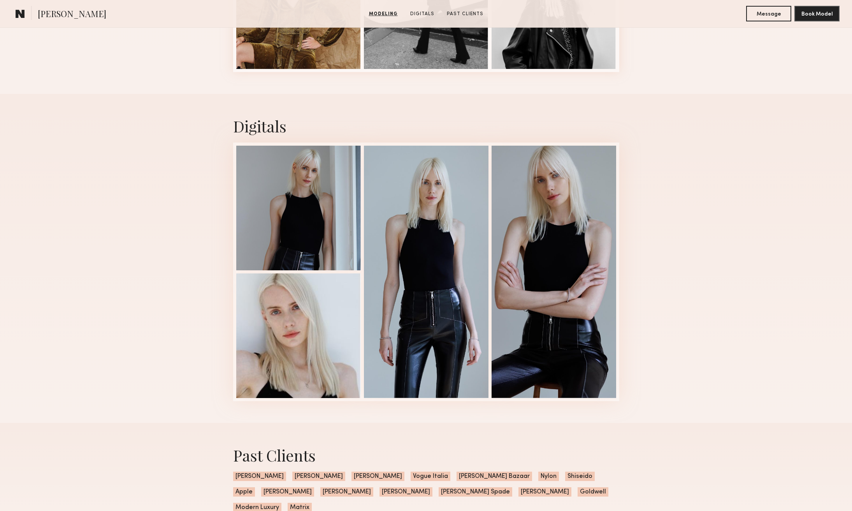
scroll to position [1180, 0]
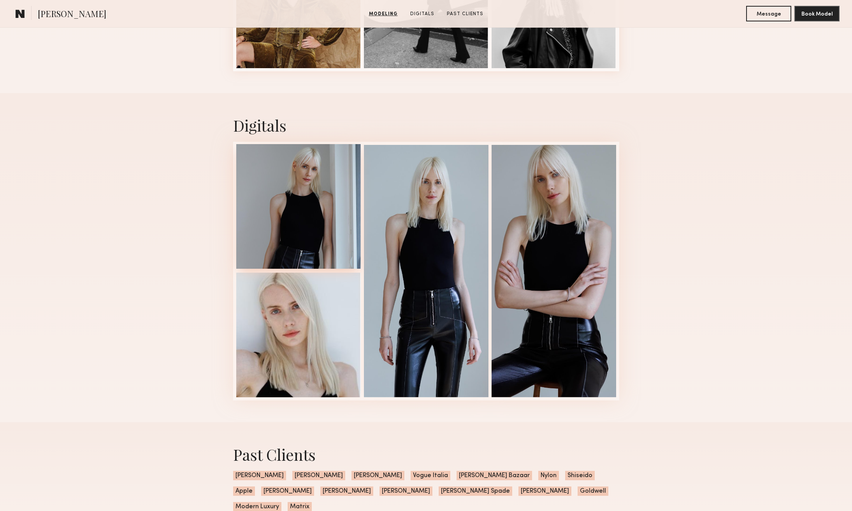
click at [309, 203] on div at bounding box center [298, 206] width 125 height 125
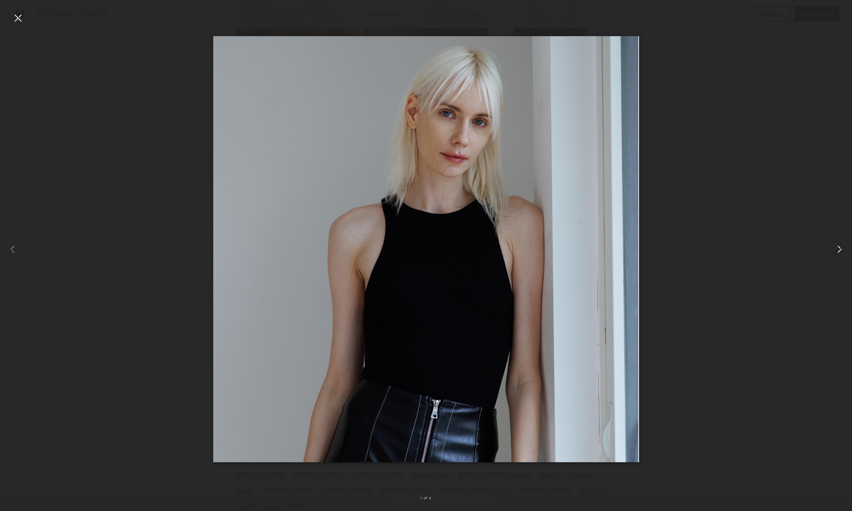
click at [841, 246] on common-icon at bounding box center [839, 249] width 12 height 12
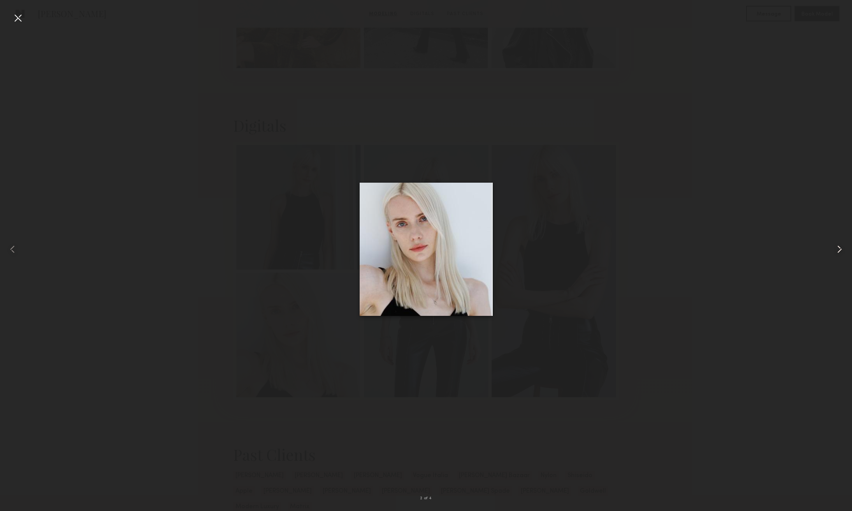
click at [841, 246] on common-icon at bounding box center [839, 249] width 12 height 12
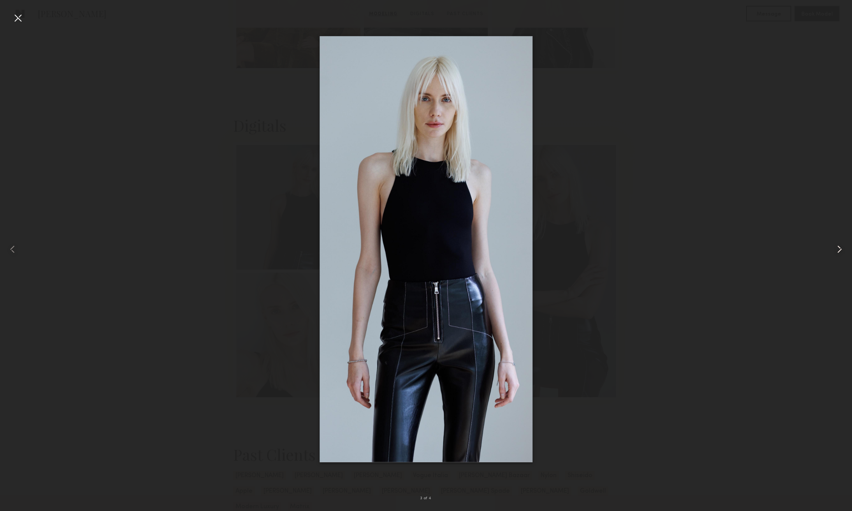
click at [841, 246] on common-icon at bounding box center [839, 249] width 12 height 12
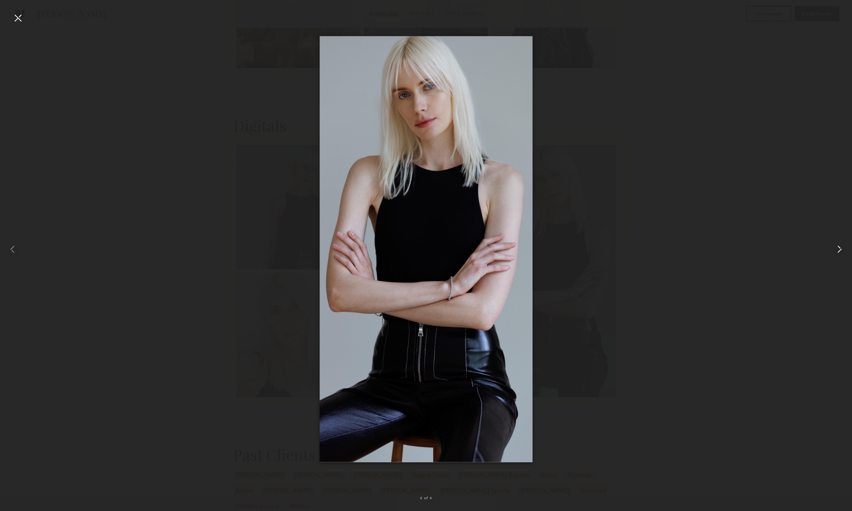
click at [841, 246] on common-icon at bounding box center [839, 249] width 12 height 12
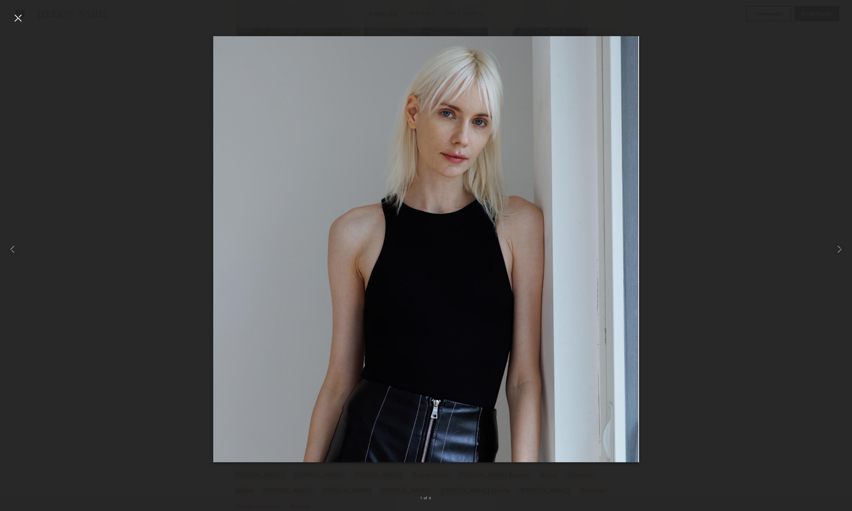
click at [790, 210] on div at bounding box center [426, 248] width 852 height 473
click at [20, 18] on div at bounding box center [18, 18] width 12 height 12
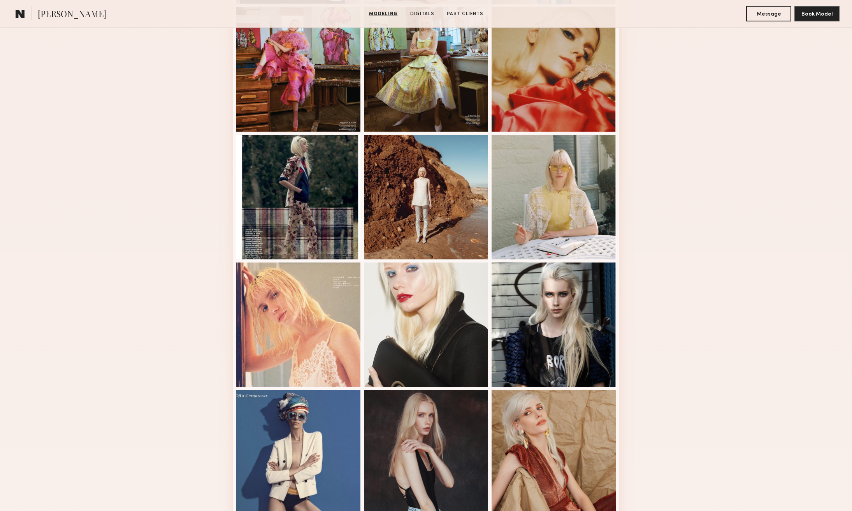
scroll to position [575, 0]
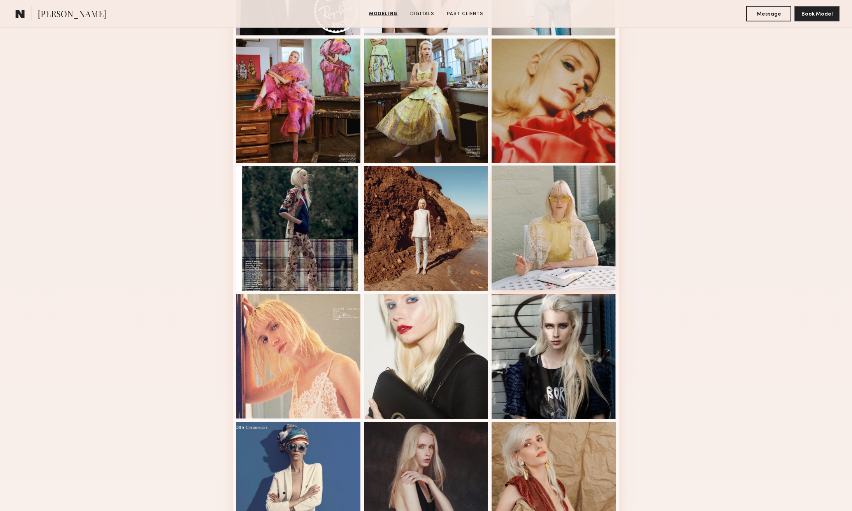
click at [564, 254] on div at bounding box center [554, 227] width 125 height 125
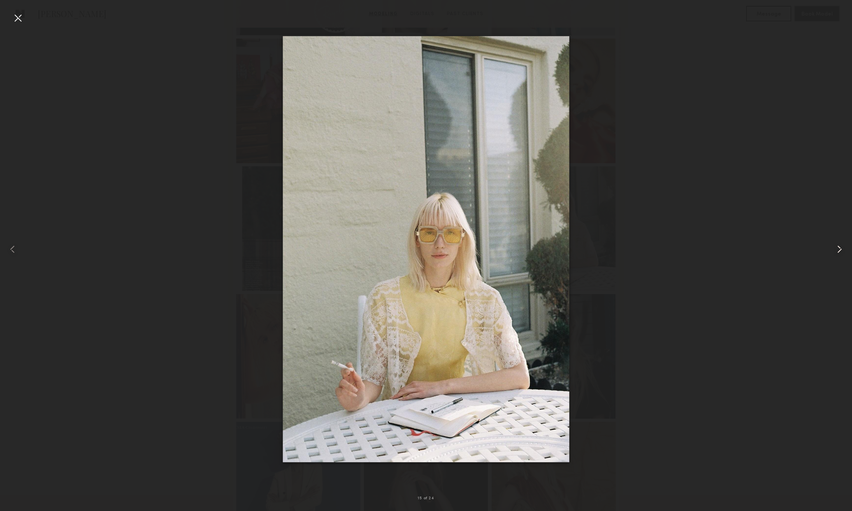
click at [840, 246] on common-icon at bounding box center [839, 249] width 12 height 12
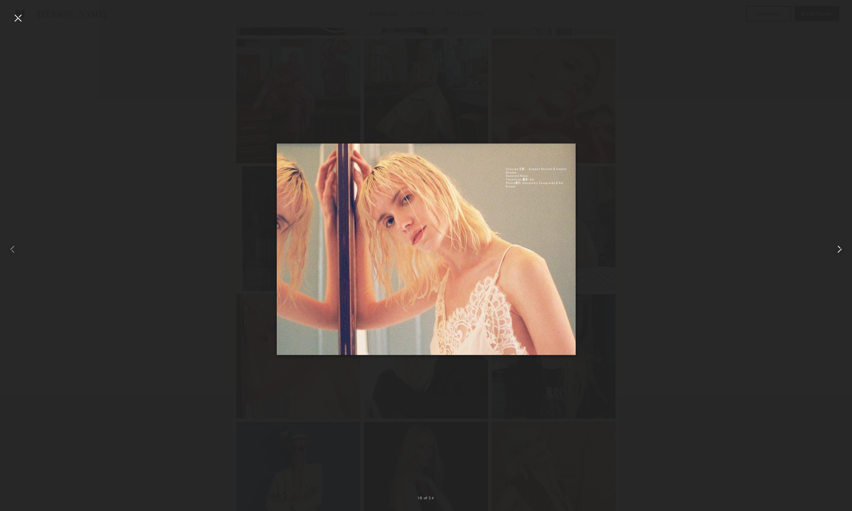
click at [840, 246] on common-icon at bounding box center [839, 249] width 12 height 12
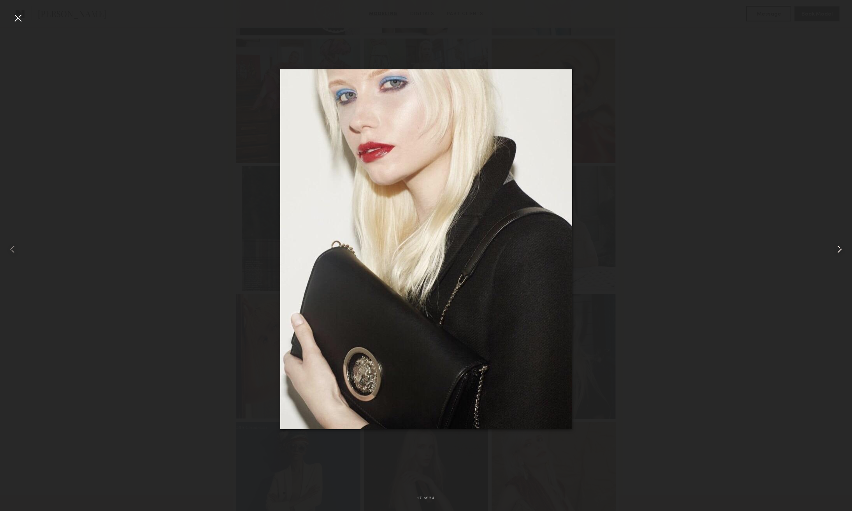
click at [840, 246] on common-icon at bounding box center [839, 249] width 12 height 12
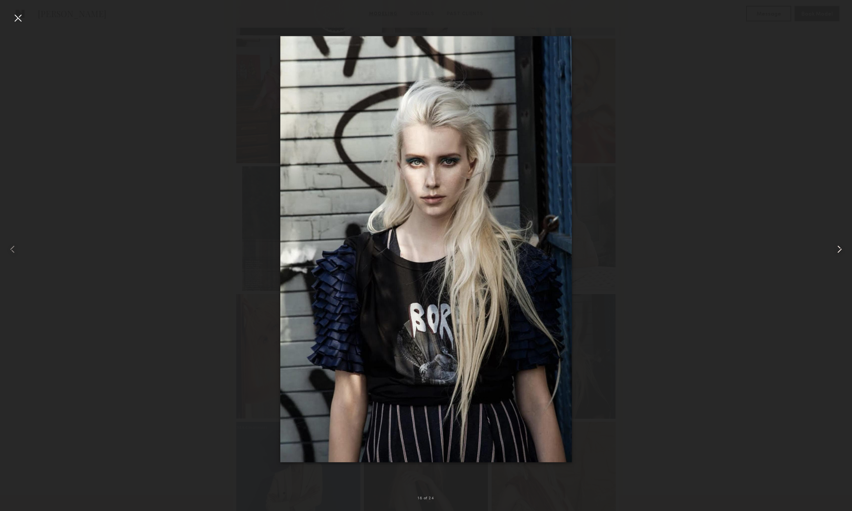
click at [840, 246] on common-icon at bounding box center [839, 249] width 12 height 12
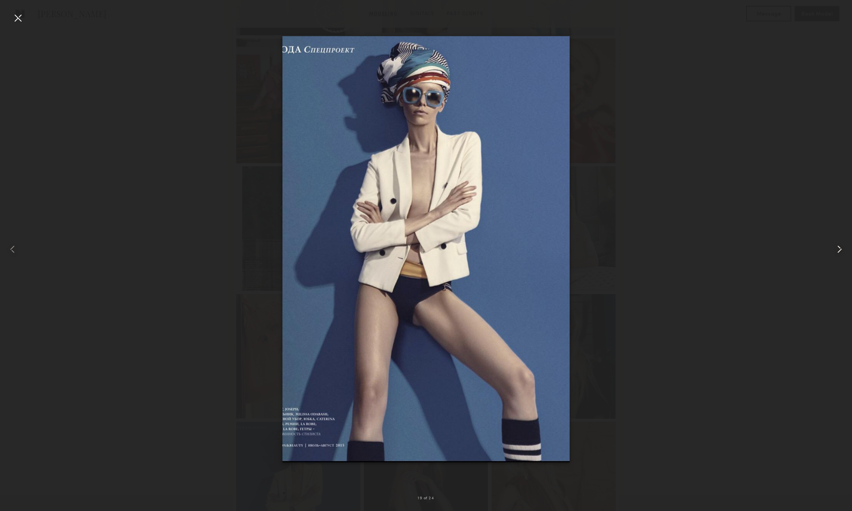
click at [840, 246] on common-icon at bounding box center [839, 249] width 12 height 12
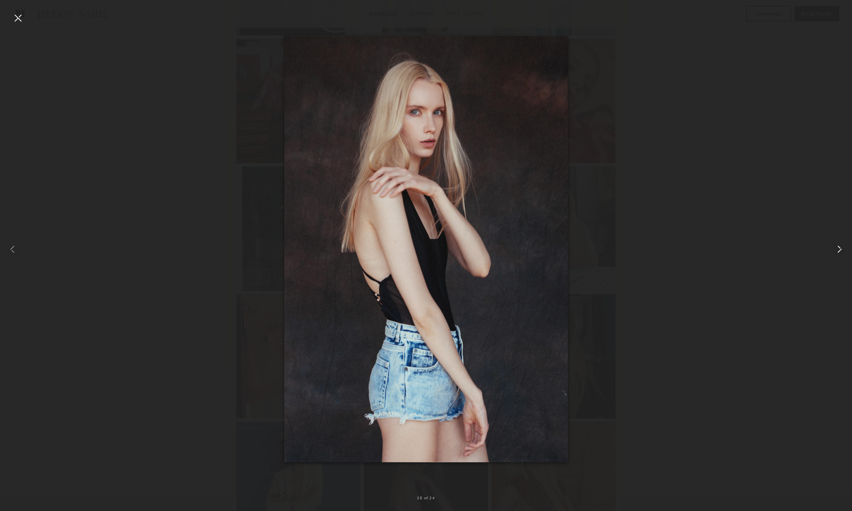
click at [840, 246] on common-icon at bounding box center [839, 249] width 12 height 12
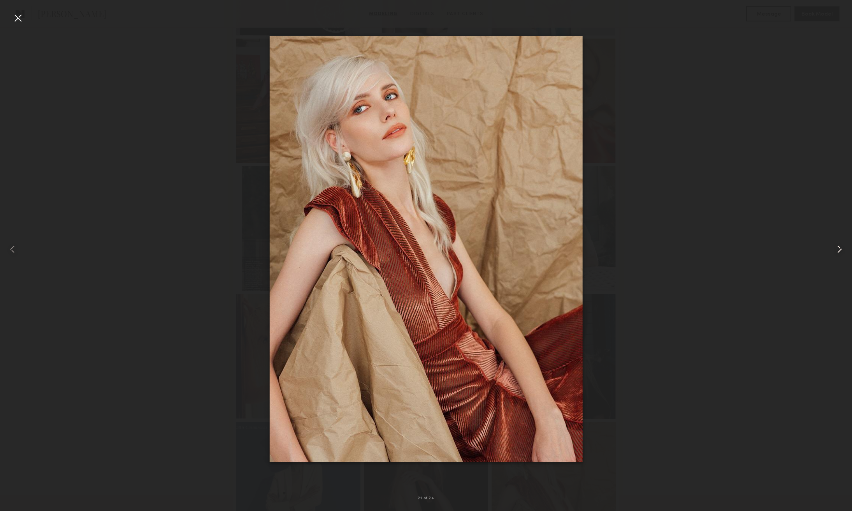
click at [840, 246] on common-icon at bounding box center [839, 249] width 12 height 12
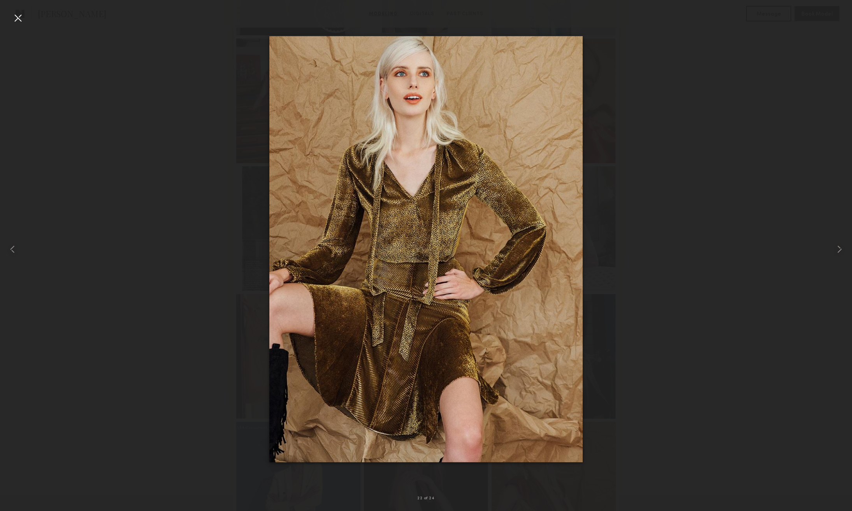
click at [781, 251] on div at bounding box center [426, 248] width 852 height 473
click at [18, 15] on div at bounding box center [18, 18] width 12 height 12
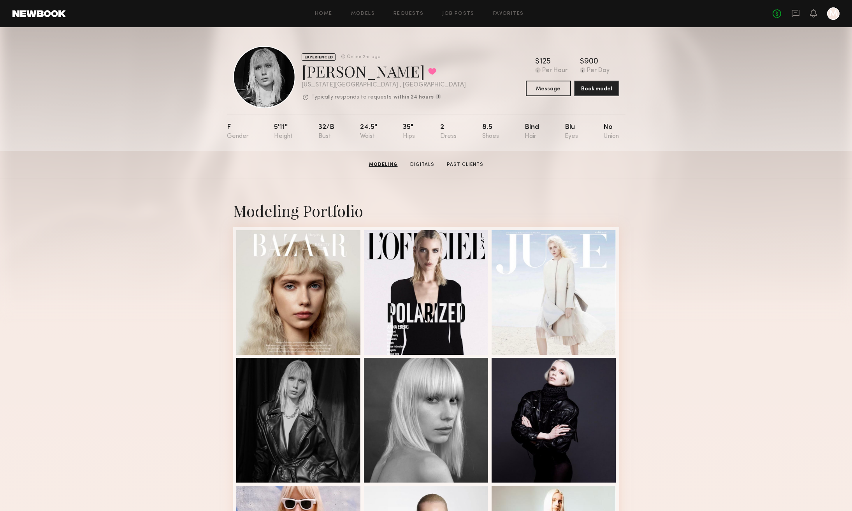
scroll to position [0, 0]
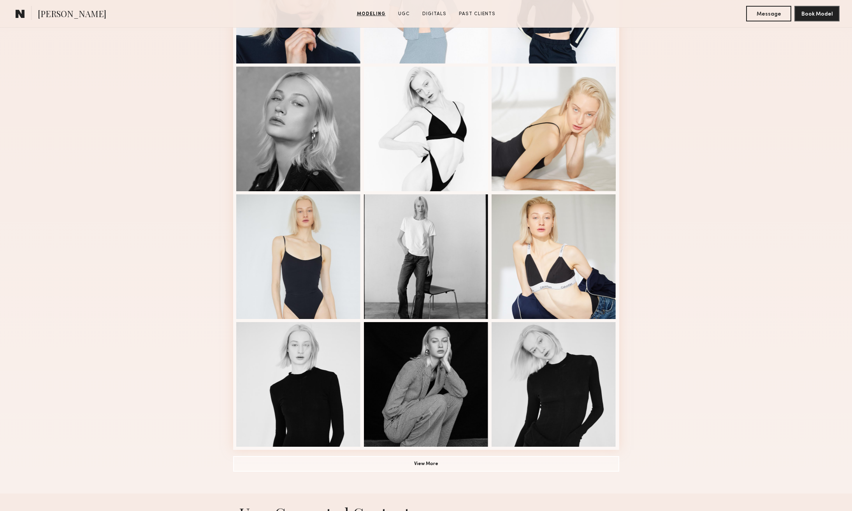
scroll to position [292, 0]
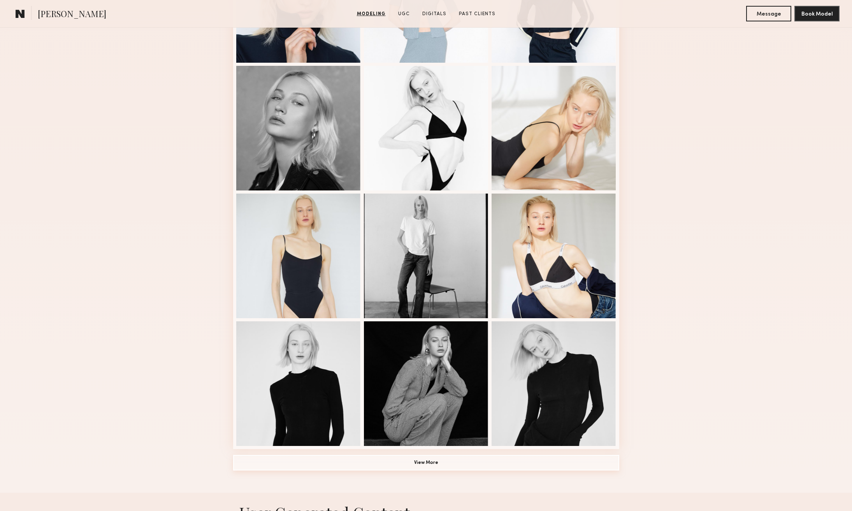
click at [436, 462] on button "View More" at bounding box center [426, 463] width 386 height 16
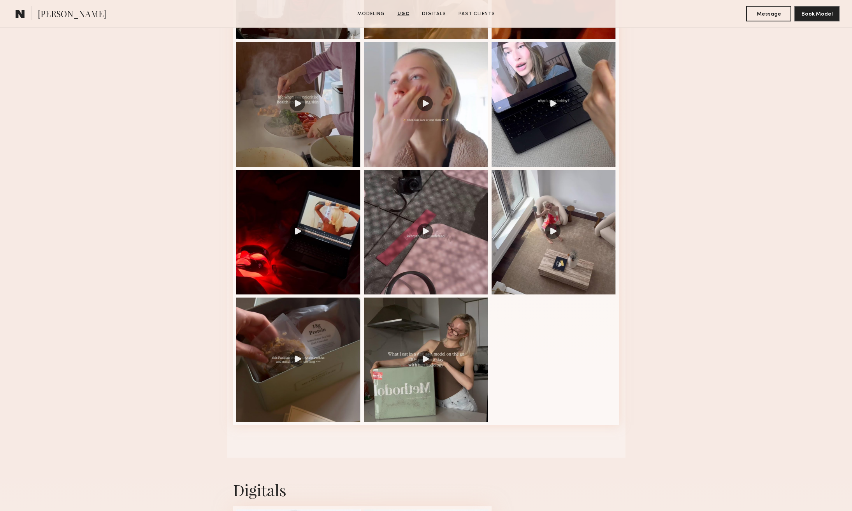
scroll to position [1429, 0]
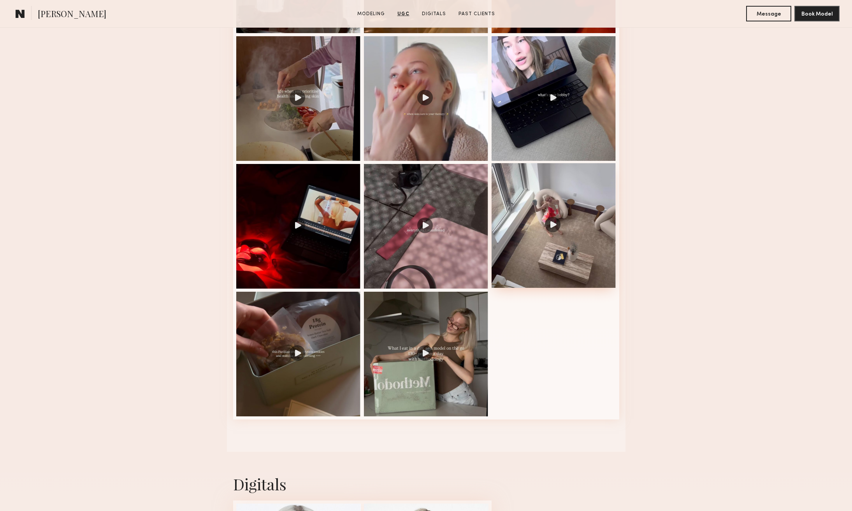
click at [519, 258] on div at bounding box center [554, 225] width 125 height 125
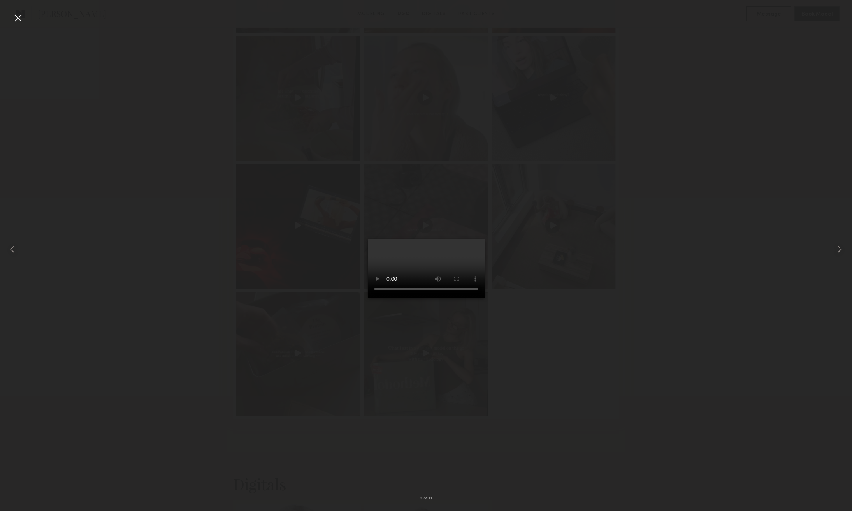
click at [485, 297] on video at bounding box center [426, 268] width 117 height 58
click at [17, 16] on div at bounding box center [18, 18] width 12 height 12
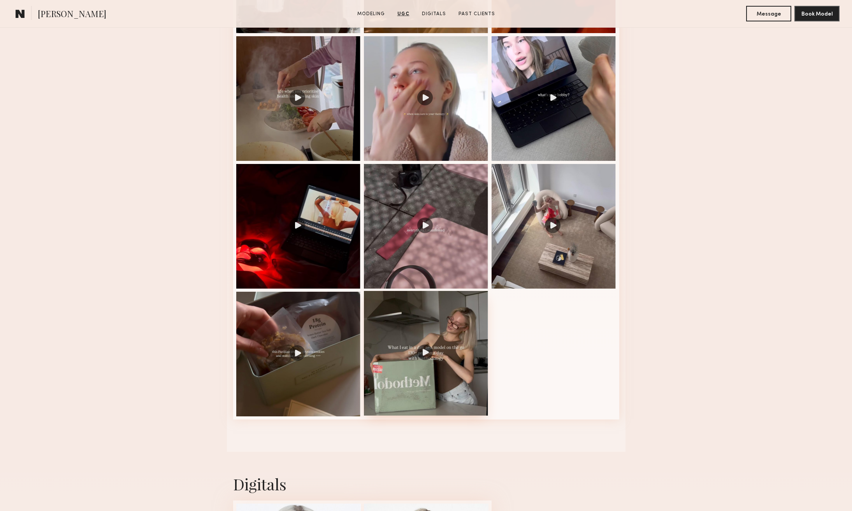
click at [417, 388] on div at bounding box center [426, 353] width 125 height 125
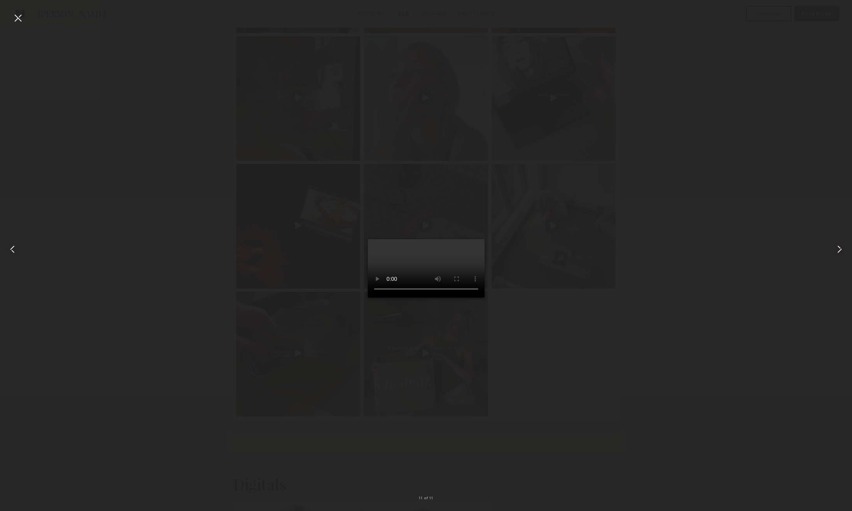
click at [485, 297] on video at bounding box center [426, 268] width 117 height 58
click at [18, 16] on div at bounding box center [18, 18] width 12 height 12
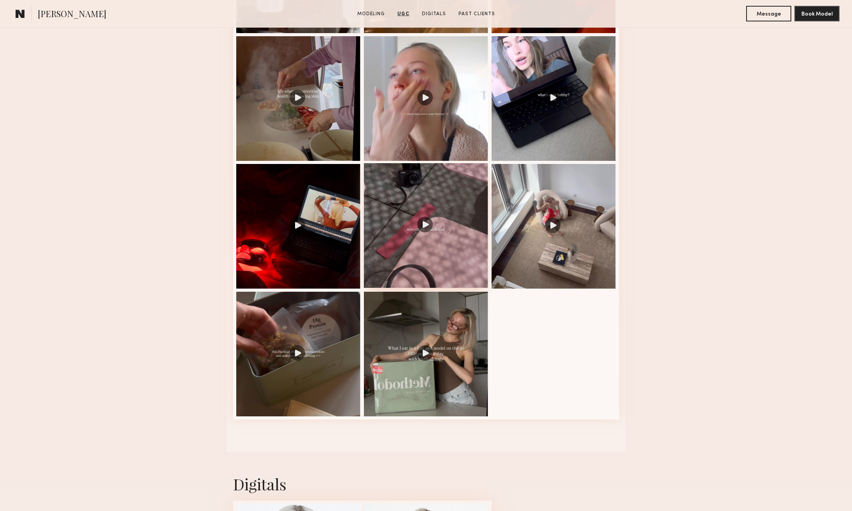
click at [437, 260] on div at bounding box center [426, 225] width 125 height 125
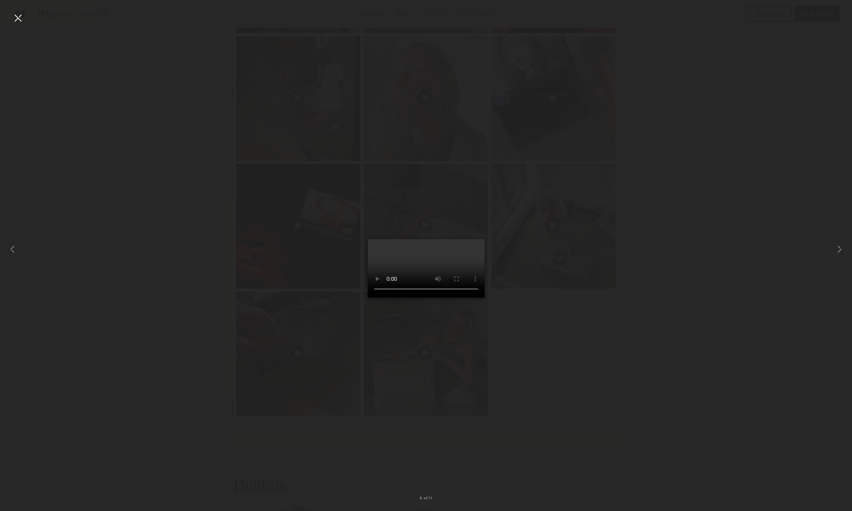
click at [485, 297] on video at bounding box center [426, 268] width 117 height 58
click at [18, 15] on div at bounding box center [18, 18] width 12 height 12
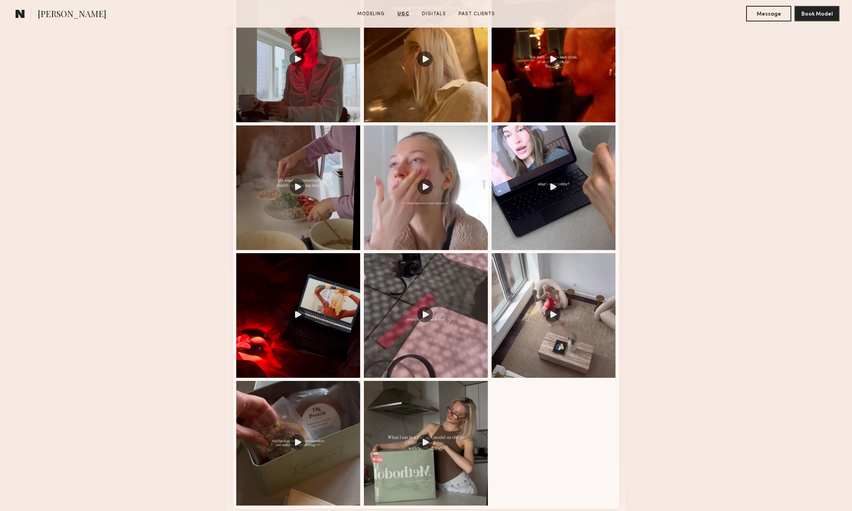
scroll to position [1339, 0]
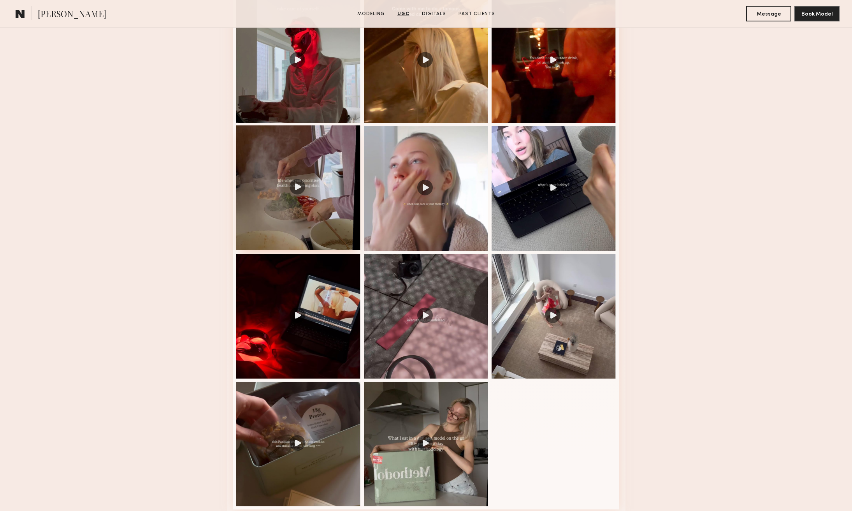
click at [276, 219] on div at bounding box center [298, 187] width 125 height 125
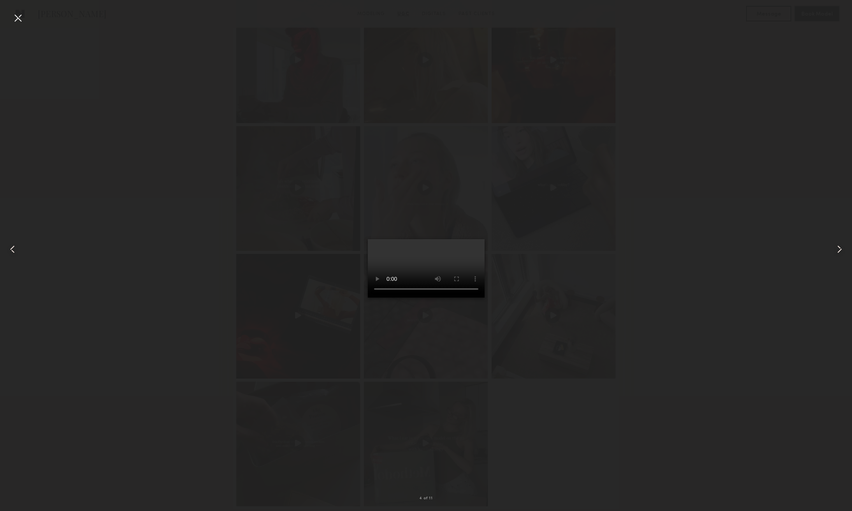
click at [485, 297] on video at bounding box center [426, 268] width 117 height 58
click at [18, 15] on div at bounding box center [18, 18] width 12 height 12
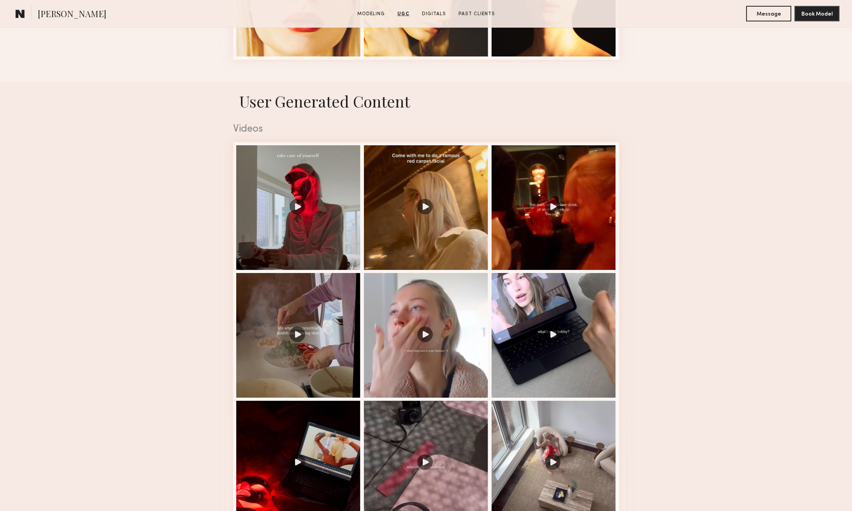
scroll to position [1101, 0]
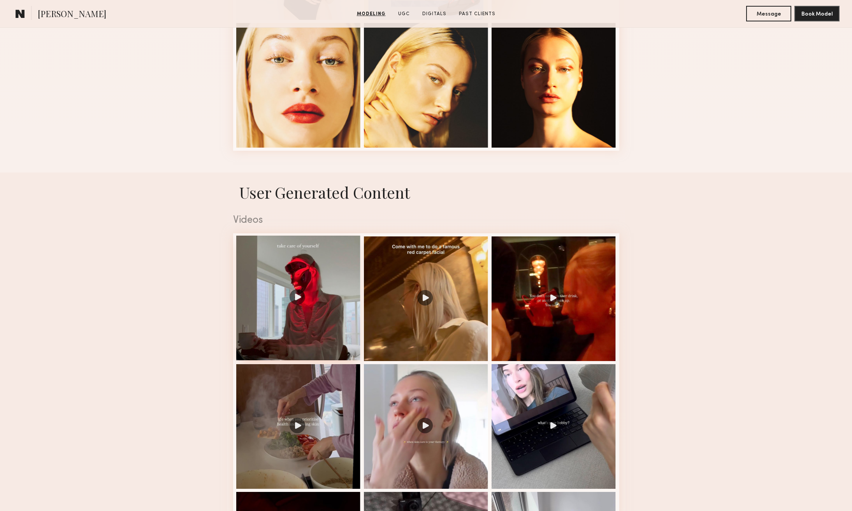
click at [315, 333] on div at bounding box center [298, 298] width 125 height 125
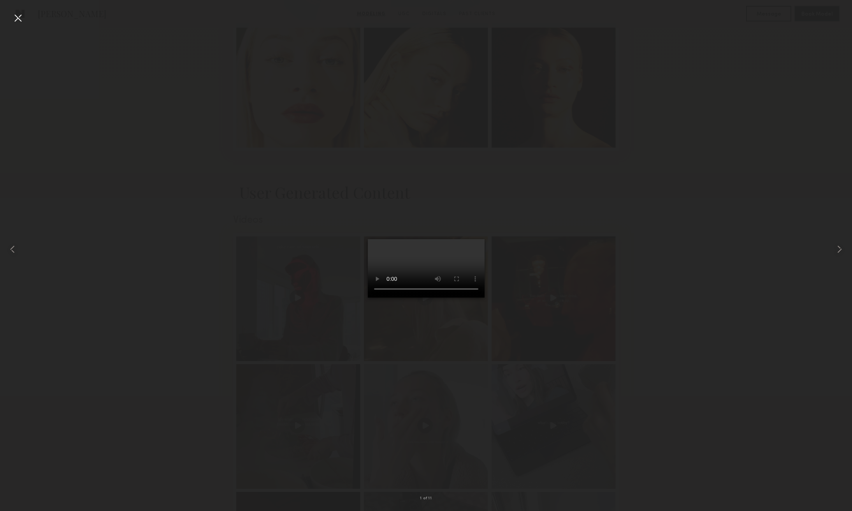
click at [485, 297] on video at bounding box center [426, 268] width 117 height 58
click at [20, 18] on div at bounding box center [18, 18] width 12 height 12
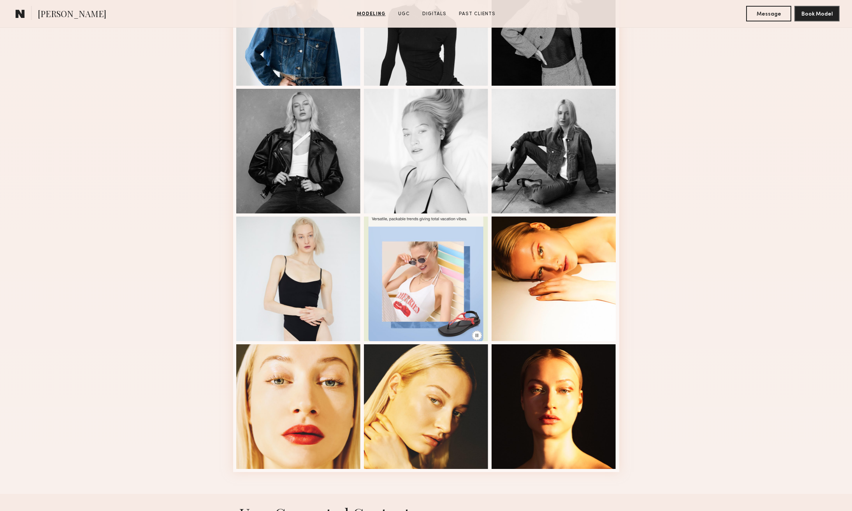
scroll to position [780, 0]
click at [576, 410] on div at bounding box center [554, 405] width 125 height 125
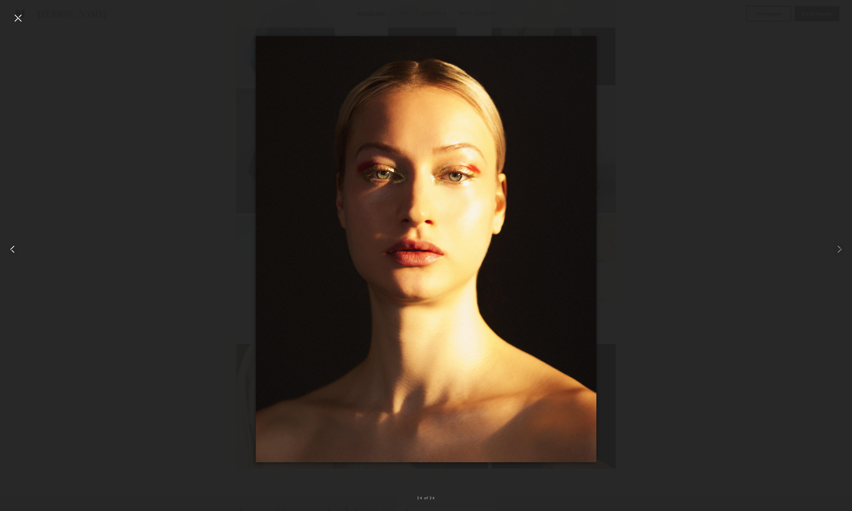
click at [13, 247] on common-icon at bounding box center [12, 249] width 12 height 12
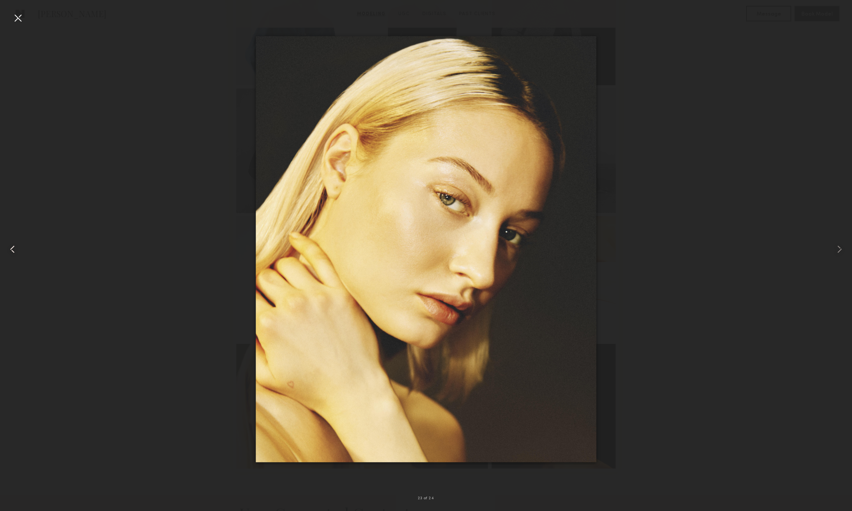
click at [13, 247] on common-icon at bounding box center [12, 249] width 12 height 12
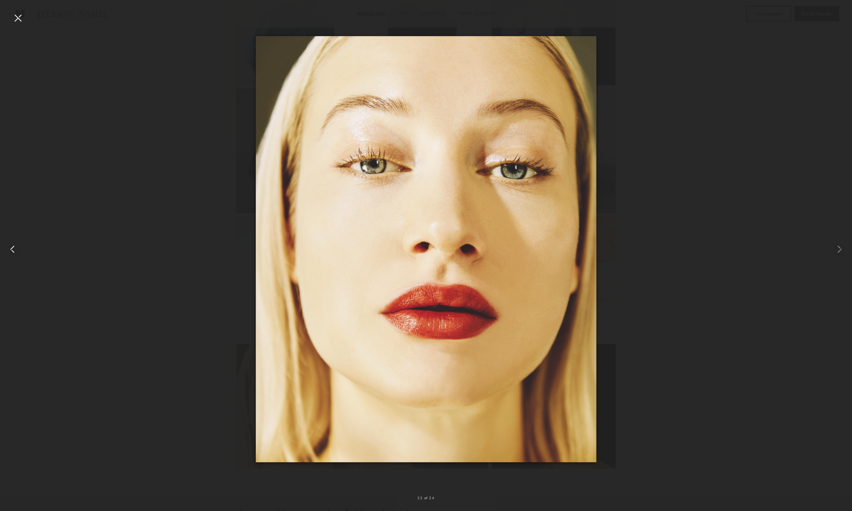
click at [13, 247] on common-icon at bounding box center [12, 249] width 12 height 12
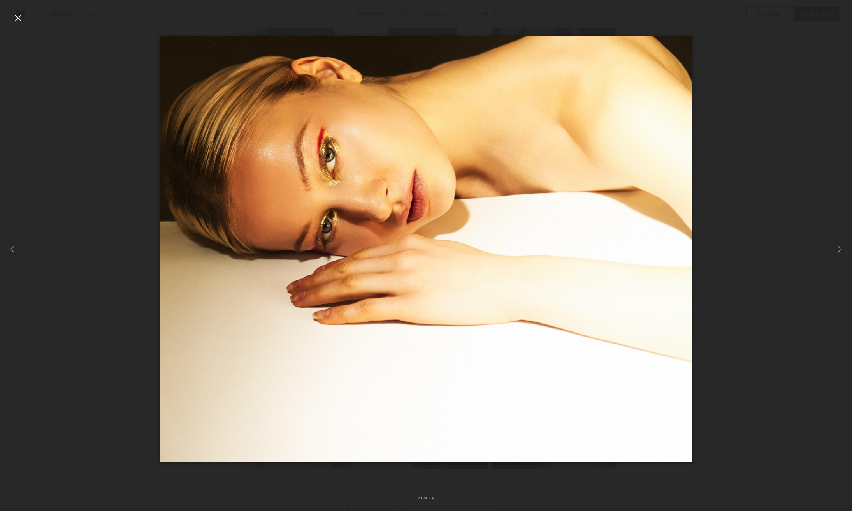
click at [20, 14] on div at bounding box center [18, 18] width 12 height 12
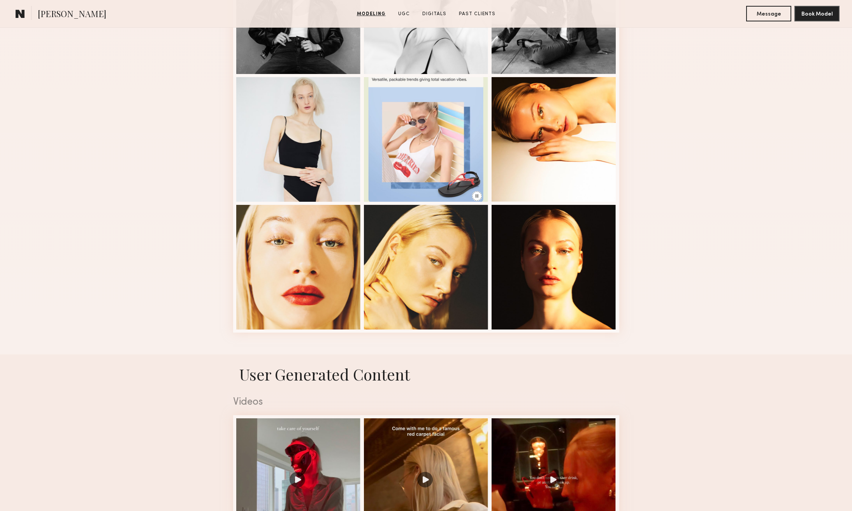
scroll to position [870, 0]
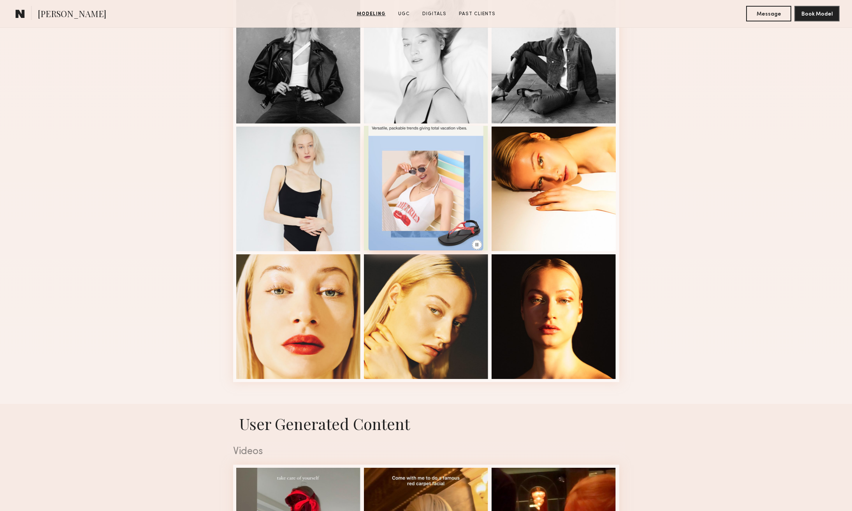
click at [425, 210] on div at bounding box center [426, 188] width 125 height 125
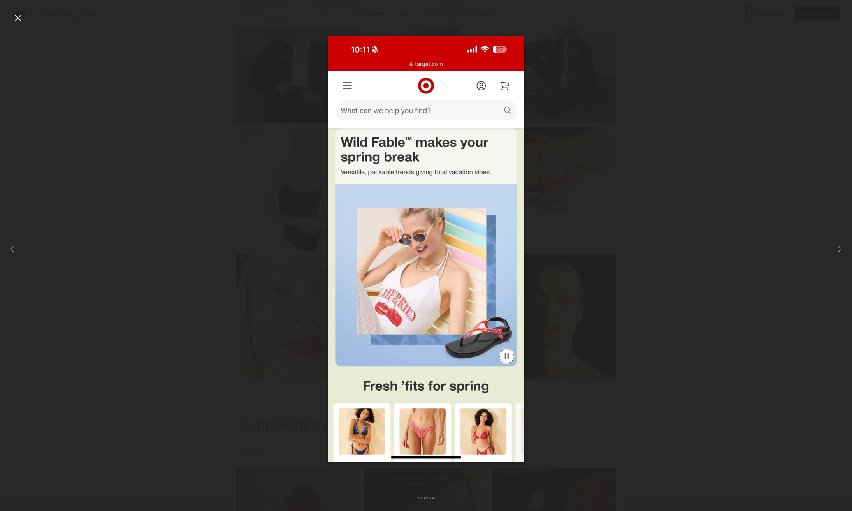
click at [223, 257] on div at bounding box center [426, 248] width 852 height 473
click at [20, 16] on div at bounding box center [18, 18] width 12 height 12
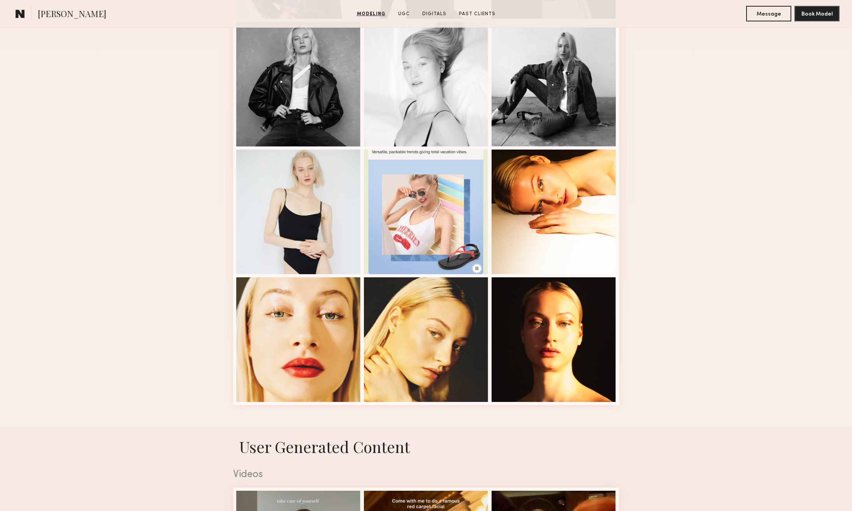
scroll to position [835, 0]
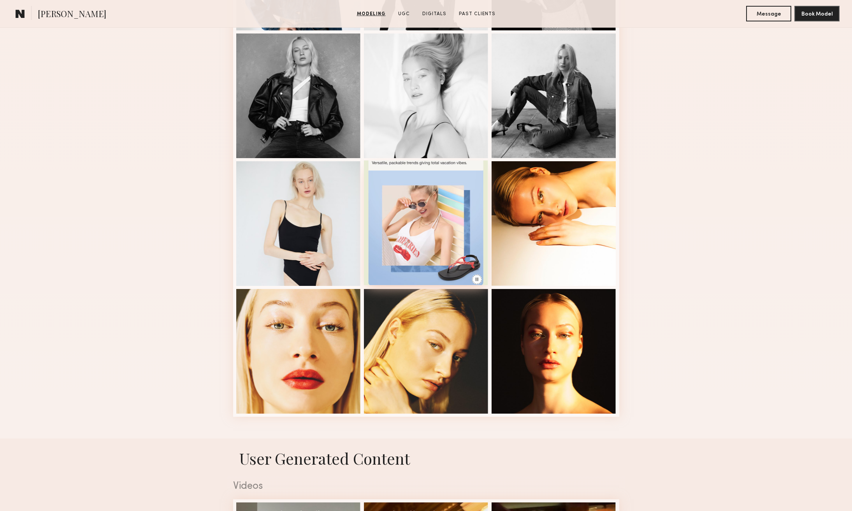
click at [419, 218] on div at bounding box center [426, 222] width 125 height 125
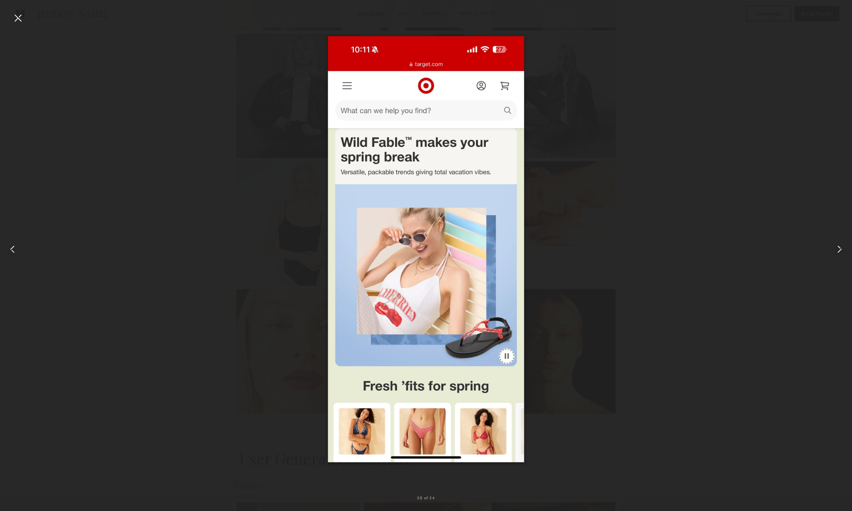
click at [208, 226] on div at bounding box center [426, 248] width 852 height 473
click at [17, 18] on div at bounding box center [18, 18] width 12 height 12
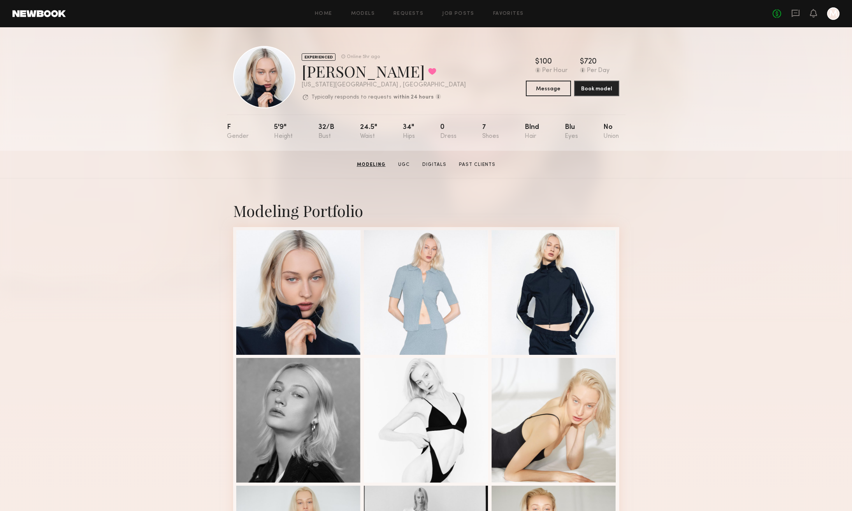
scroll to position [0, 0]
